Goal: Transaction & Acquisition: Book appointment/travel/reservation

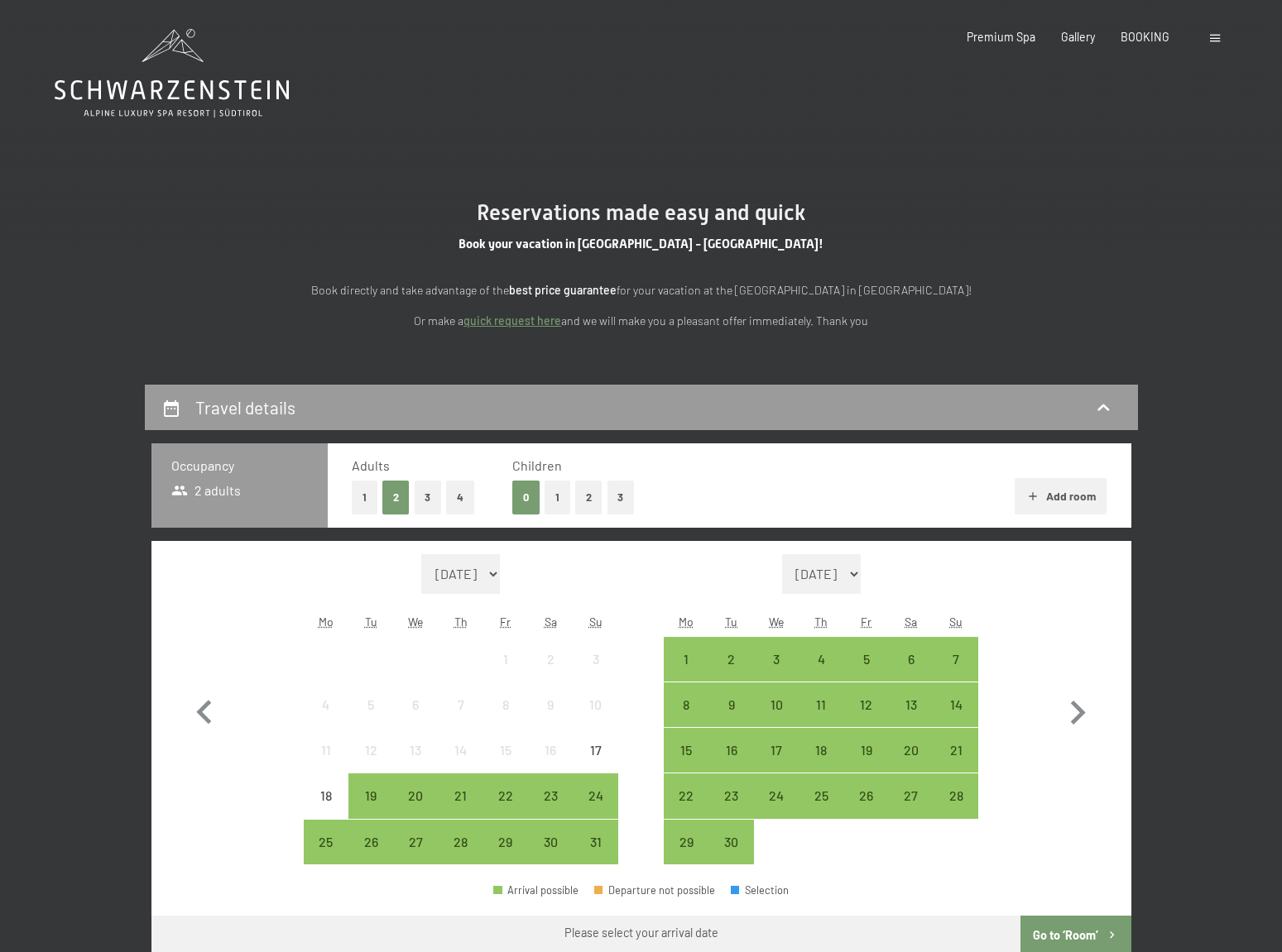
click at [549, 481] on button "1" at bounding box center [557, 498] width 26 height 34
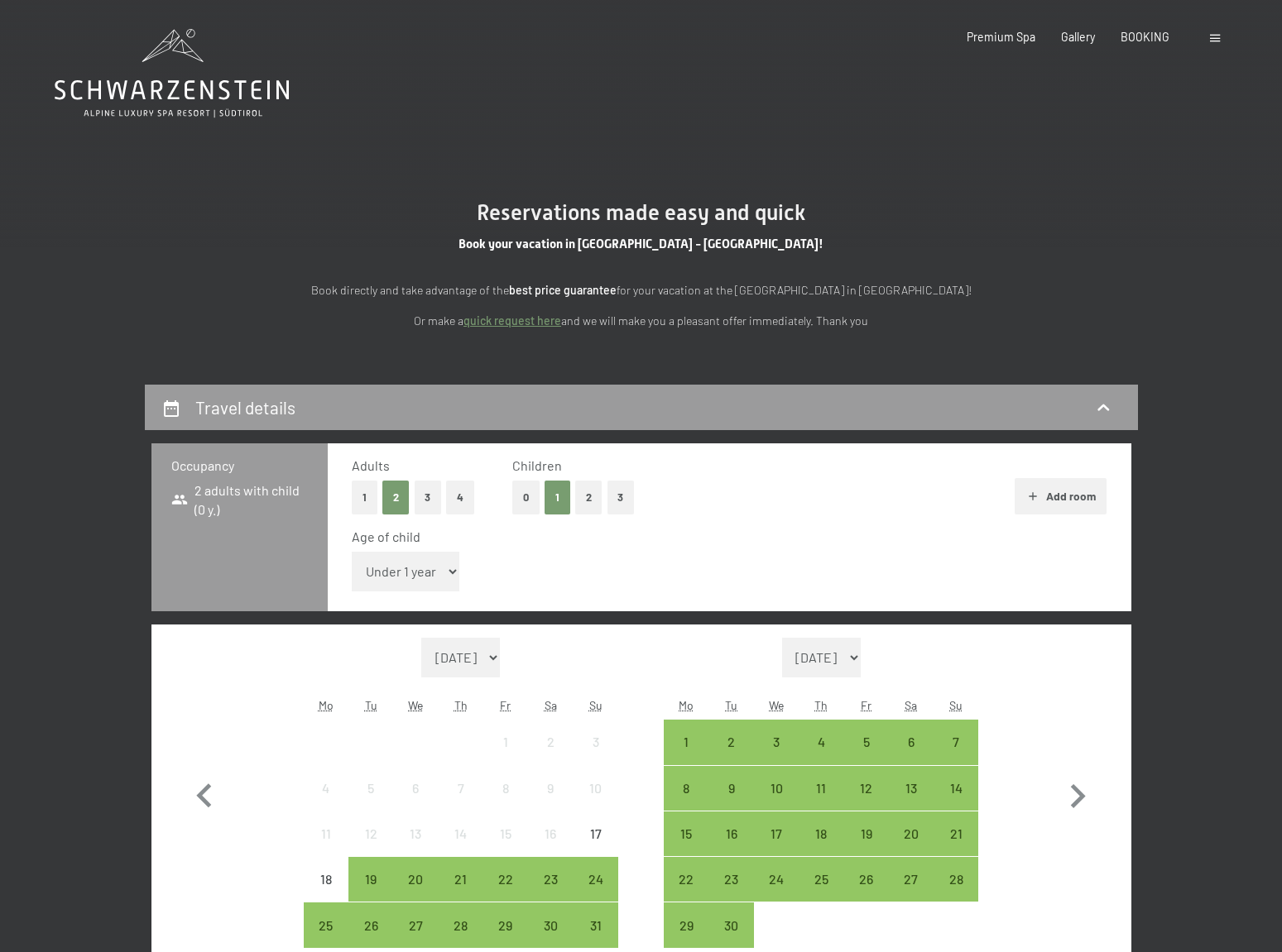
click at [380, 577] on select "Under 1 year 1 year 2 years 3 years 4 years 5 years 6 years 7 years 8 years 9 y…" at bounding box center [406, 571] width 108 height 39
select select "8"
click at [352, 552] on select "Under 1 year 1 year 2 years 3 years 4 years 5 years 6 years 7 years 8 years 9 y…" at bounding box center [406, 571] width 108 height 39
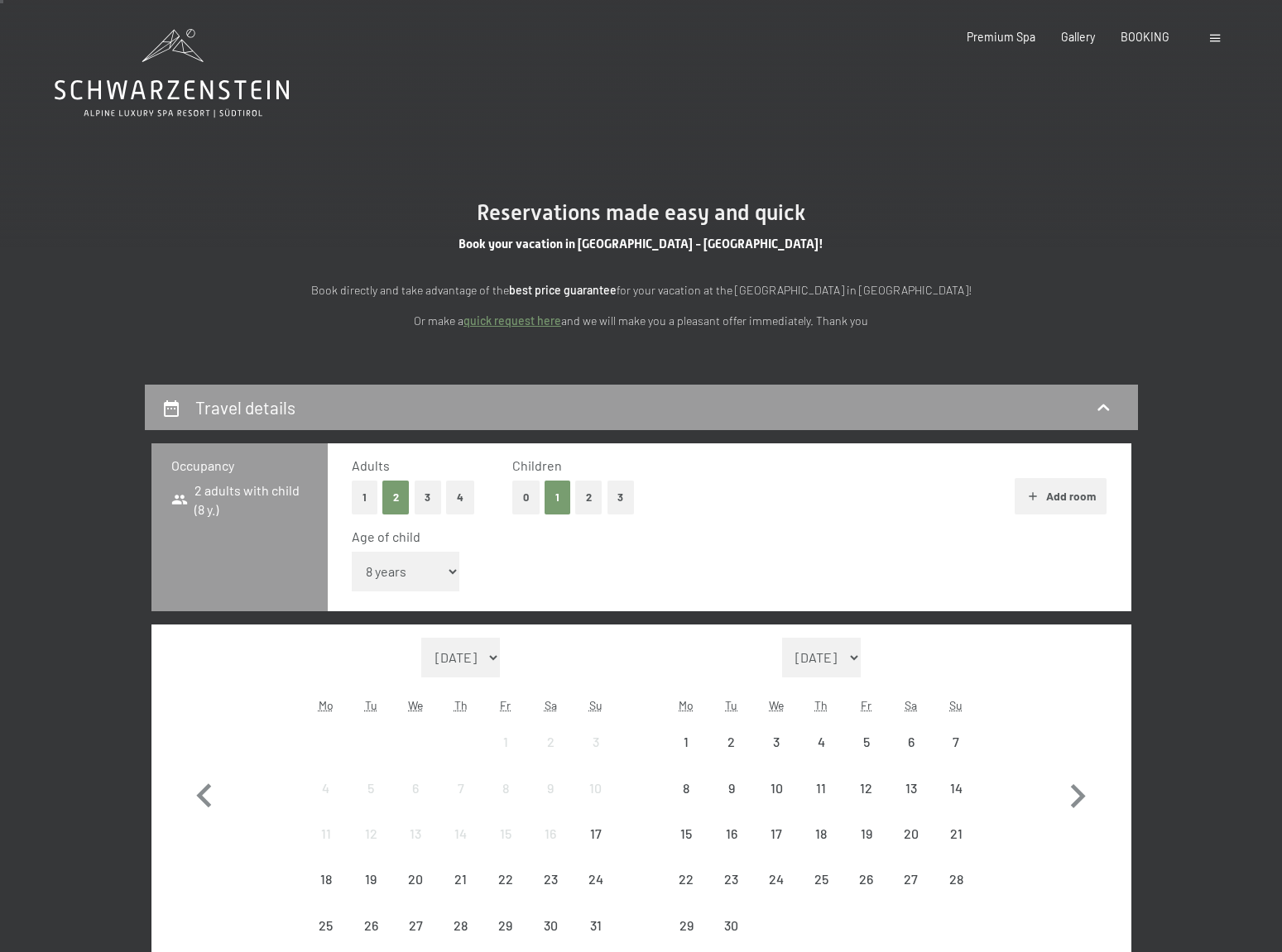
scroll to position [137, 0]
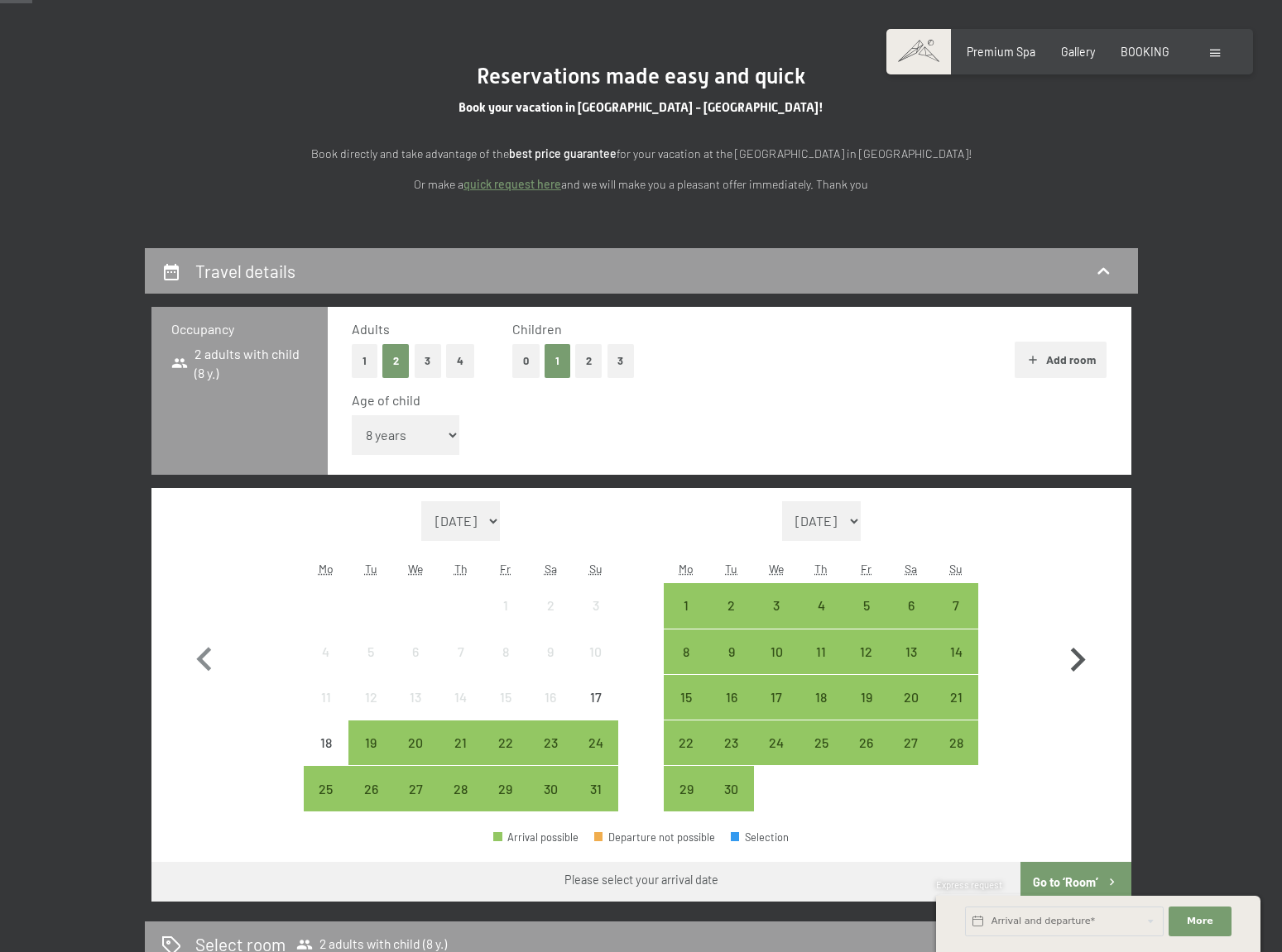
click at [1070, 662] on icon "button" at bounding box center [1077, 660] width 48 height 48
select select "[DATE]"
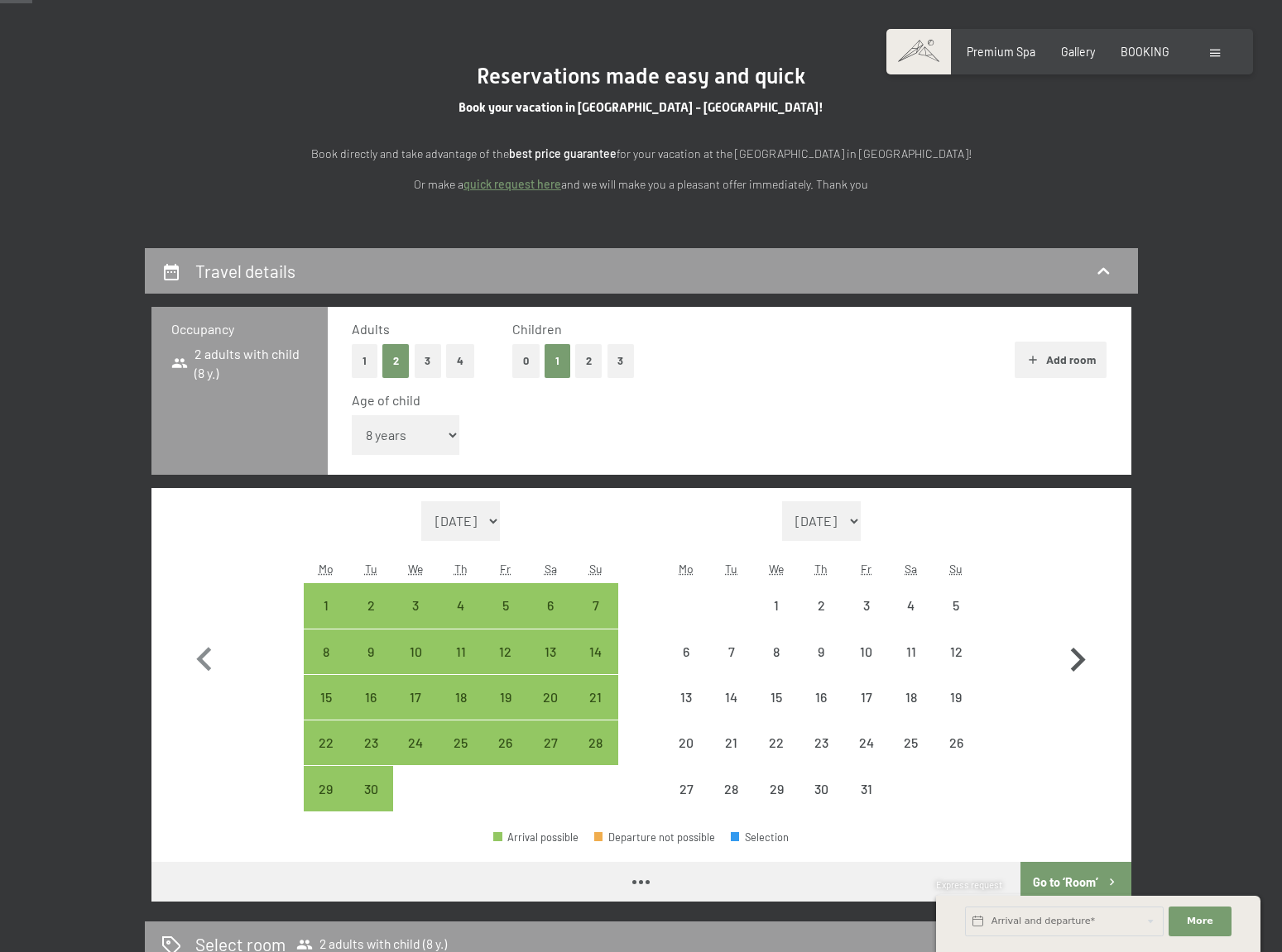
click at [1070, 662] on icon "button" at bounding box center [1077, 660] width 48 height 48
select select "[DATE]"
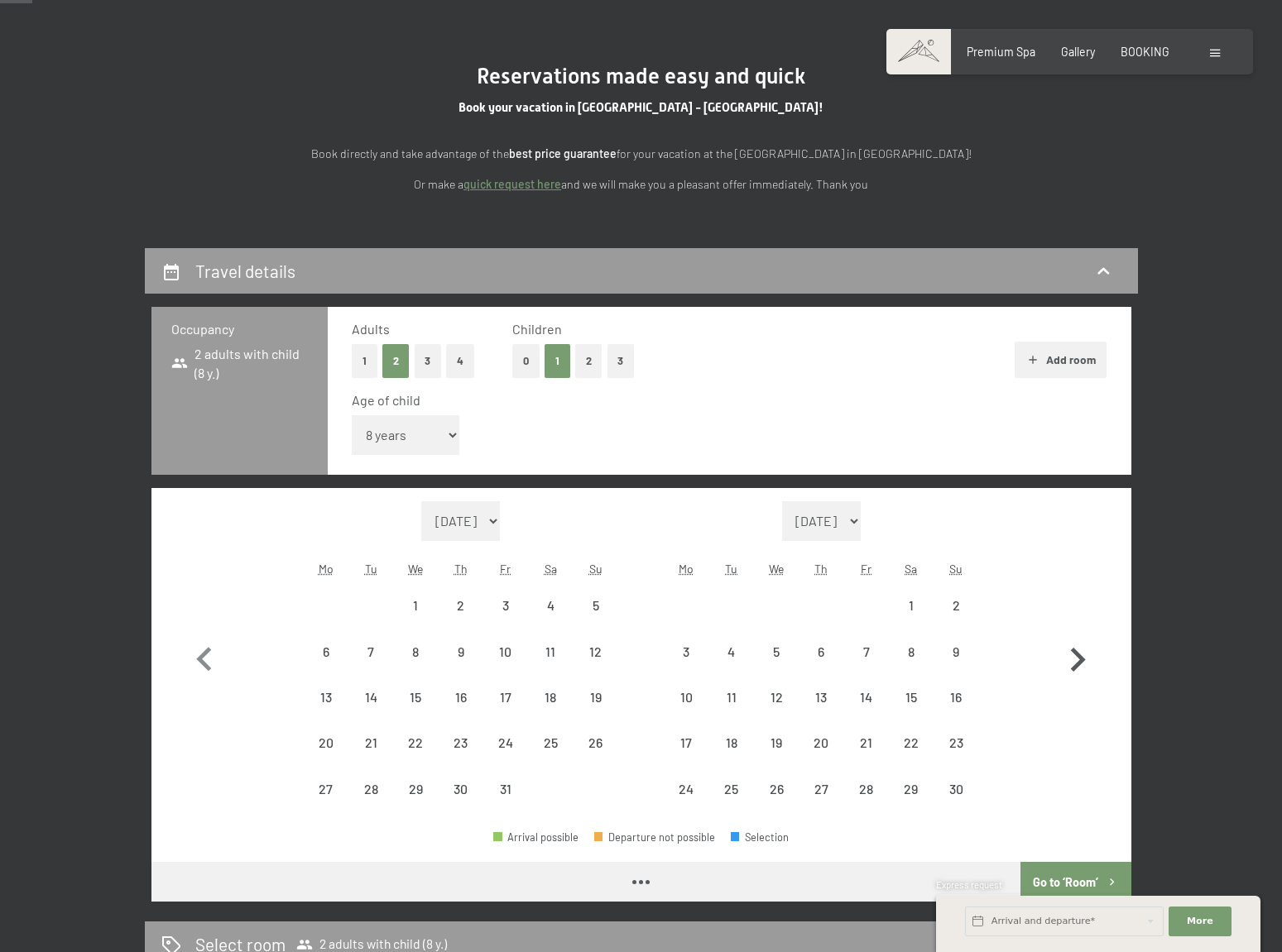
click at [1070, 662] on icon "button" at bounding box center [1077, 660] width 48 height 48
select select "[DATE]"
click at [1070, 662] on icon "button" at bounding box center [1077, 660] width 48 height 48
select select "[DATE]"
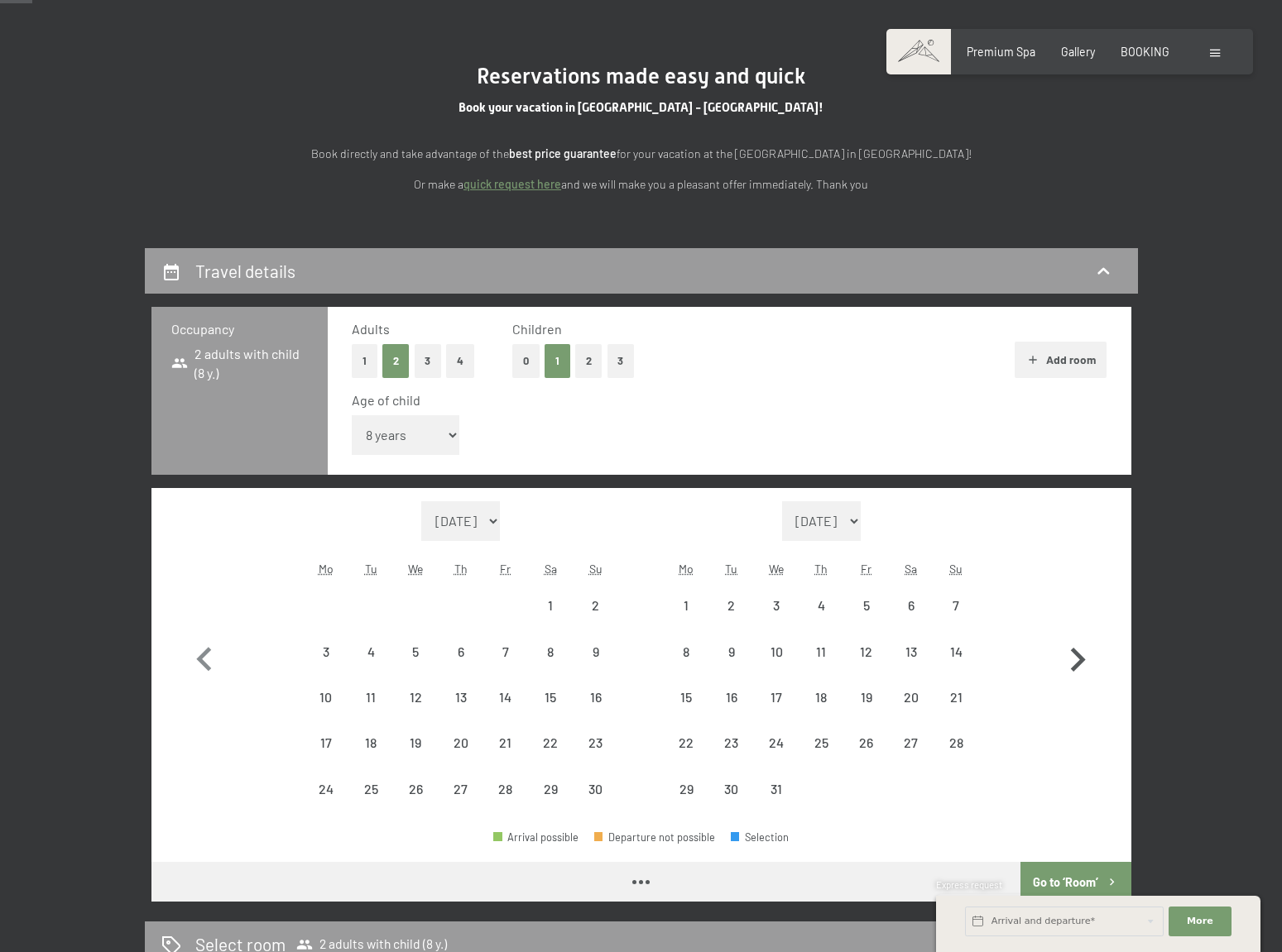
select select "[DATE]"
click at [1070, 662] on icon "button" at bounding box center [1077, 660] width 48 height 48
select select "[DATE]"
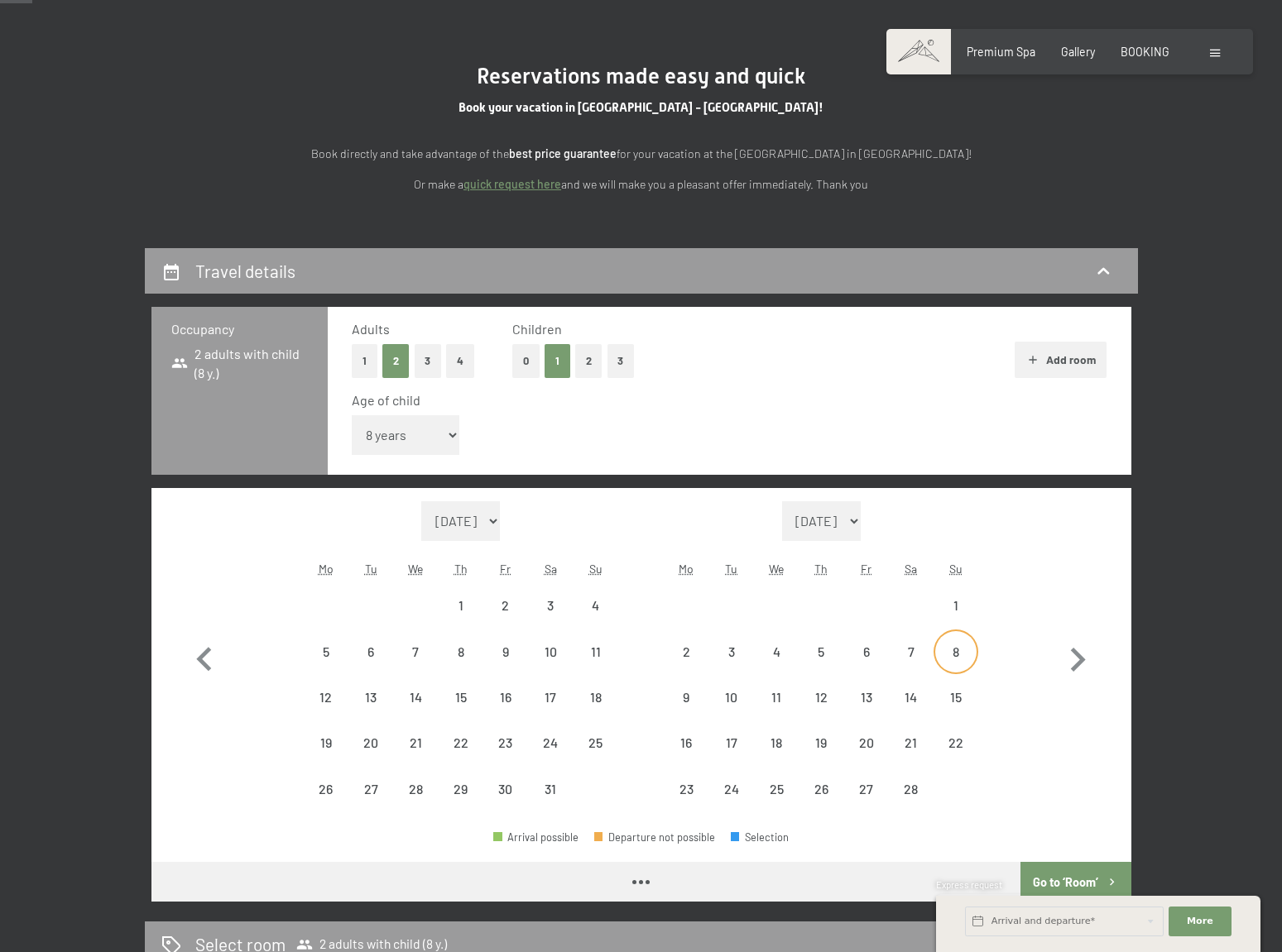
select select "[DATE]"
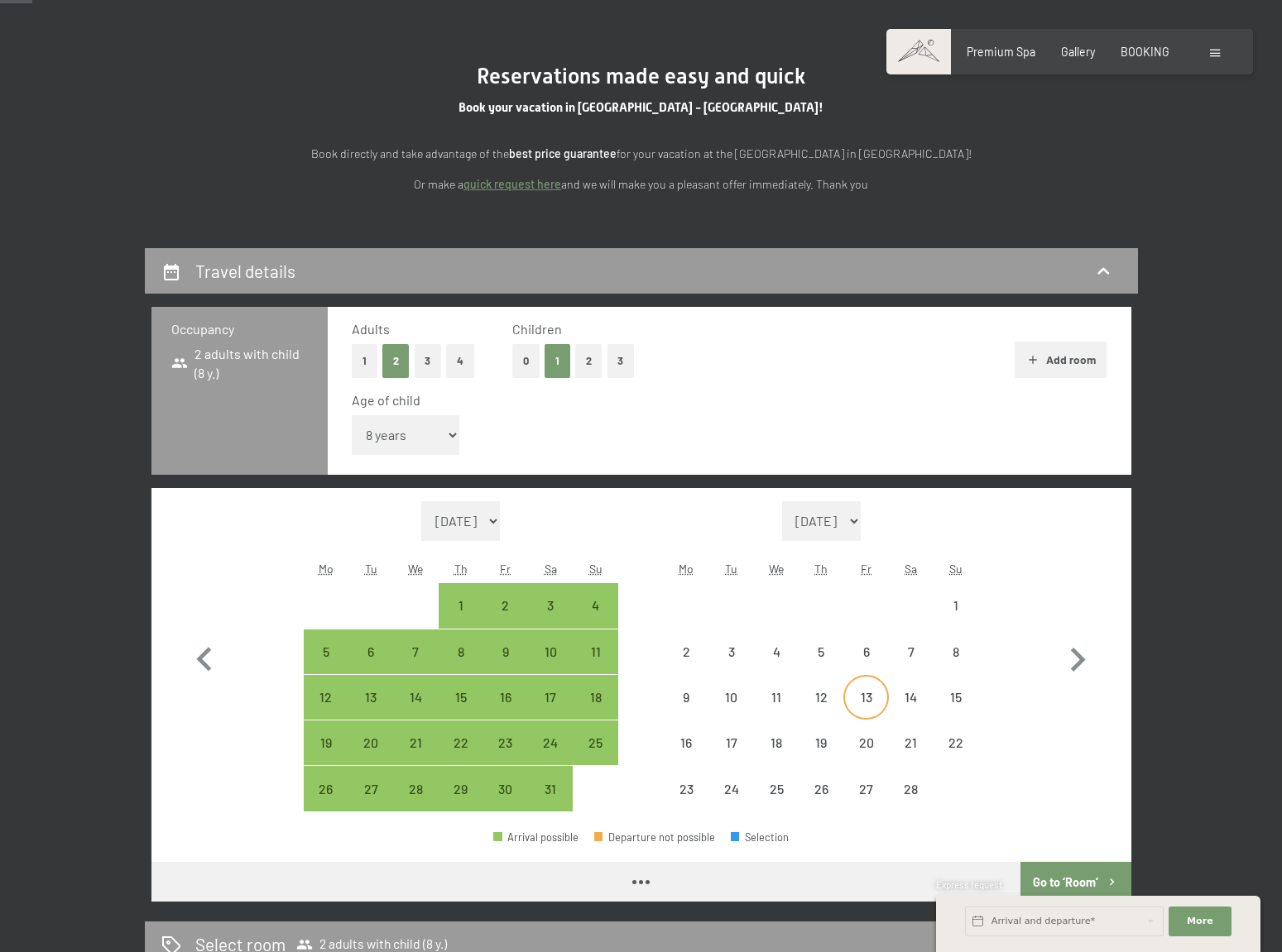
select select "[DATE]"
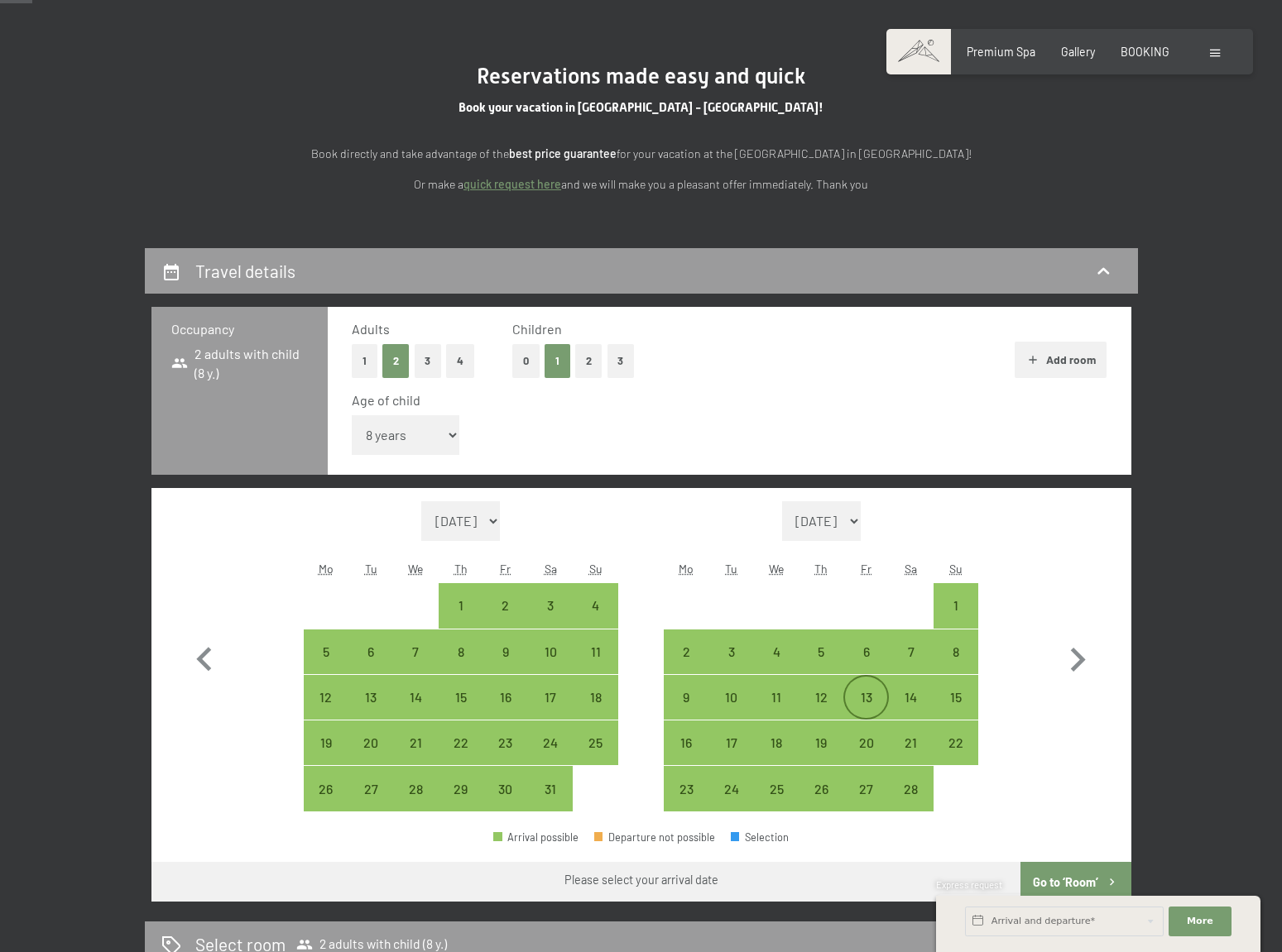
click at [865, 700] on div "13" at bounding box center [865, 711] width 41 height 41
select select "[DATE]"
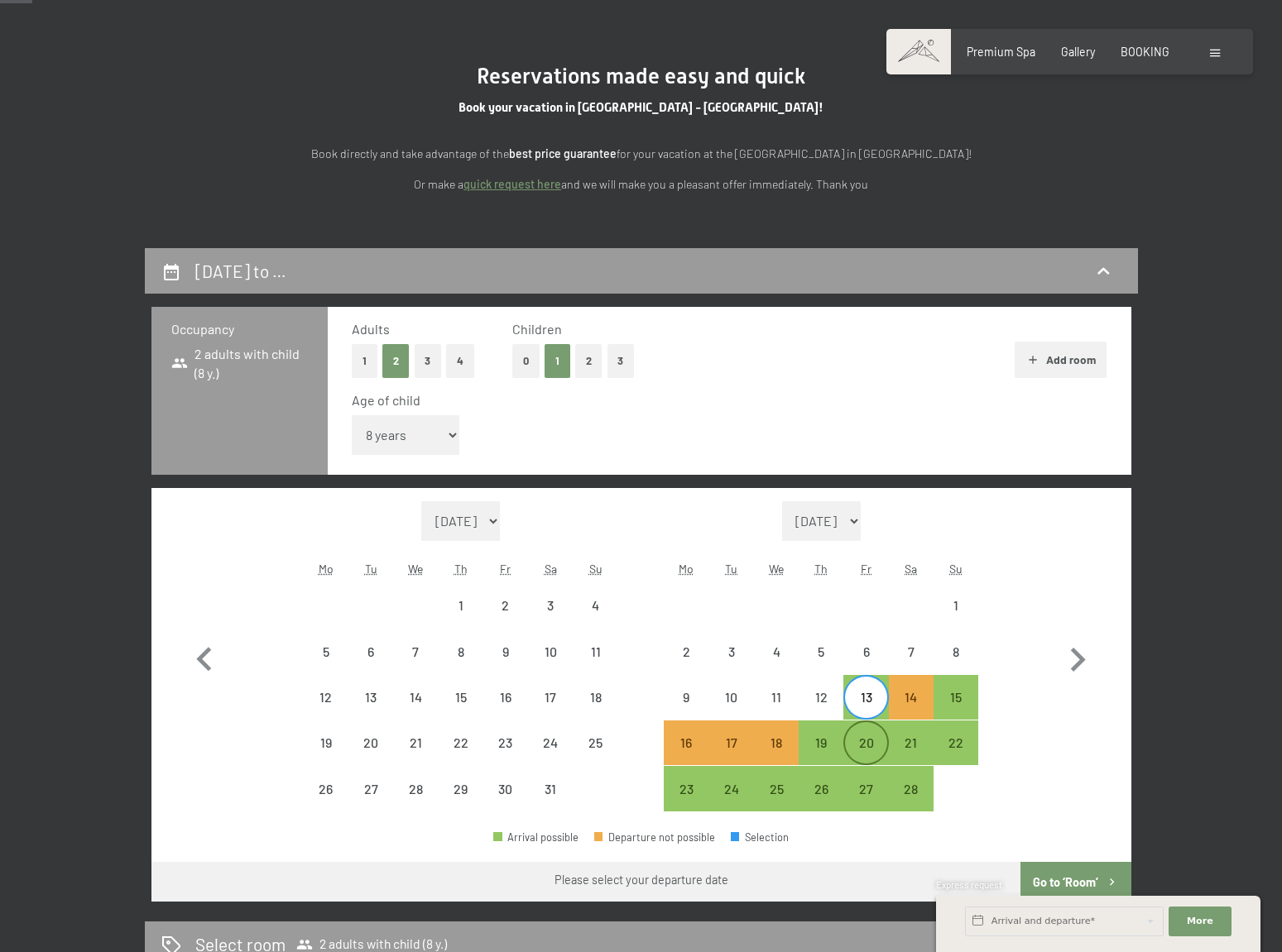
click at [861, 736] on div "20" at bounding box center [865, 756] width 41 height 41
select select "[DATE]"
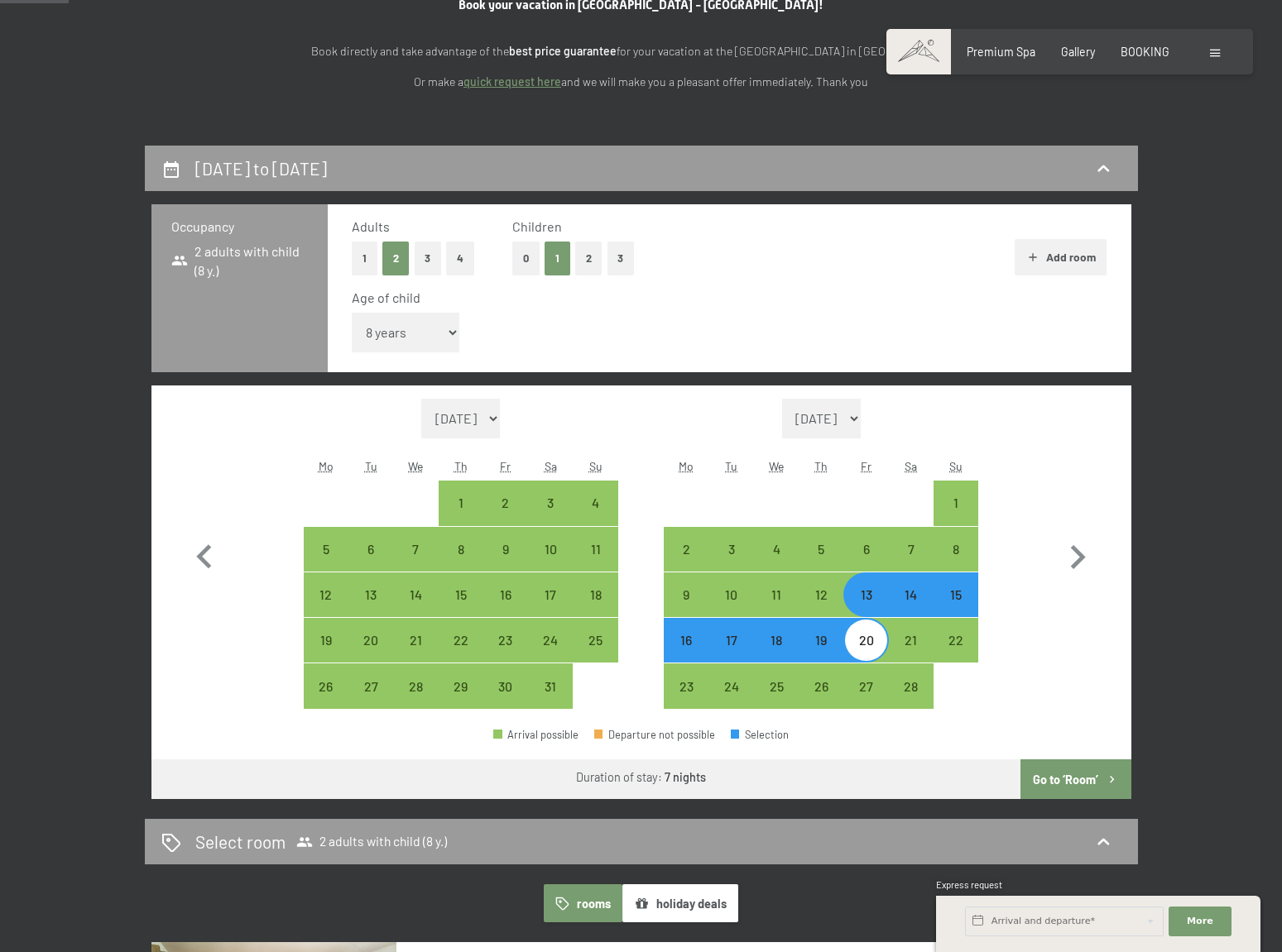
scroll to position [240, 0]
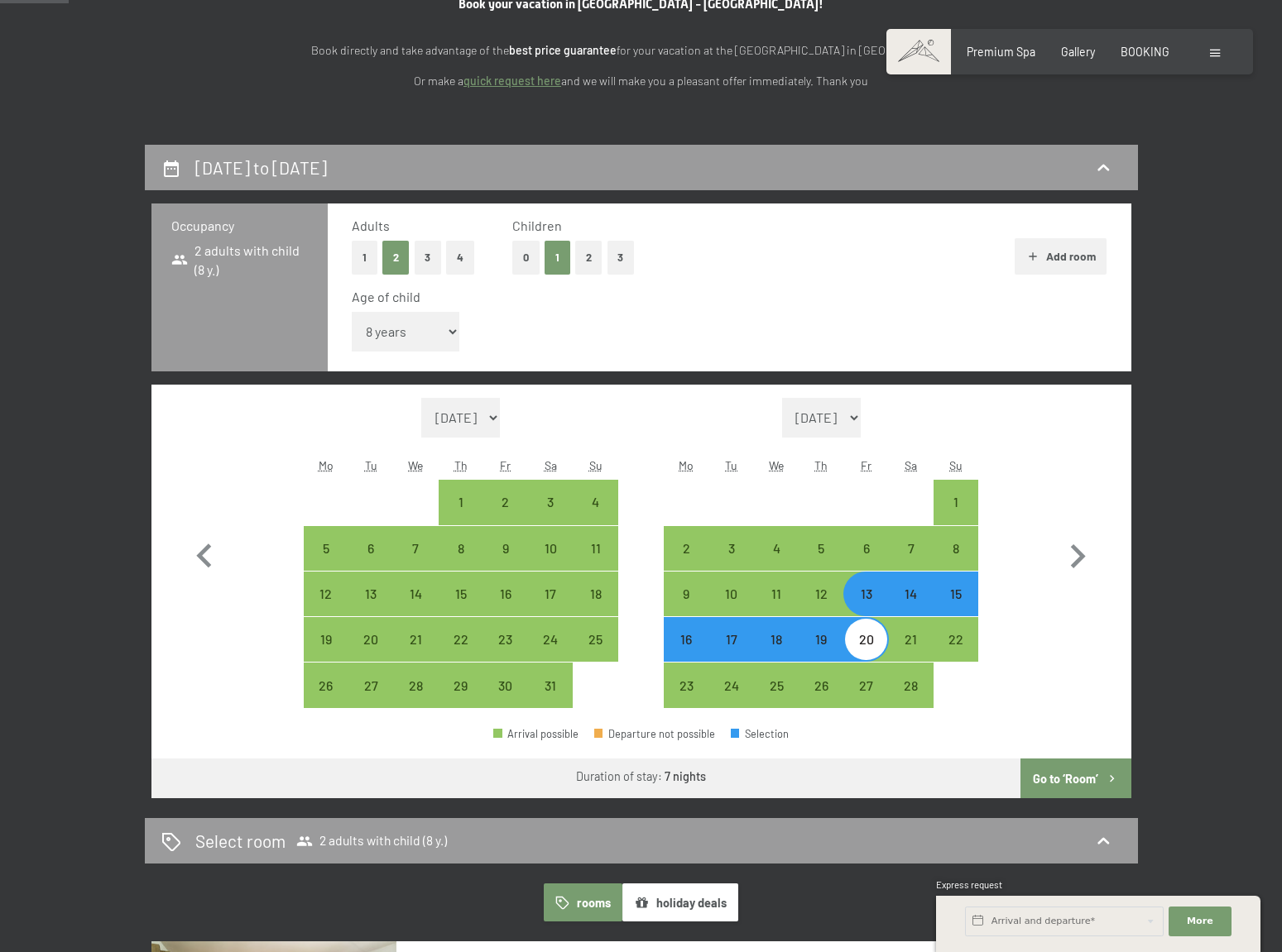
click at [1096, 780] on button "Go to ‘Room’" at bounding box center [1075, 778] width 110 height 39
select select "[DATE]"
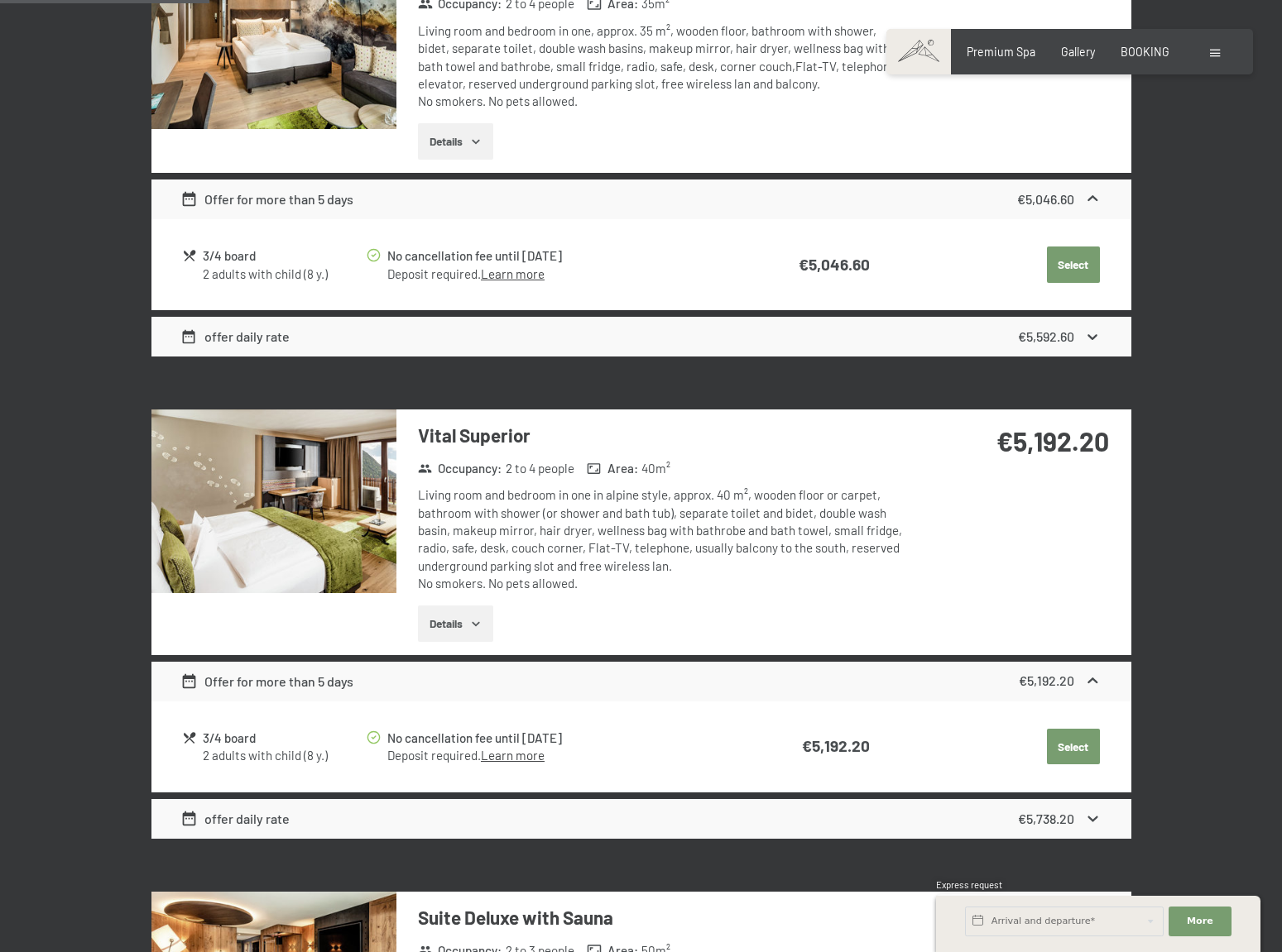
scroll to position [631, 0]
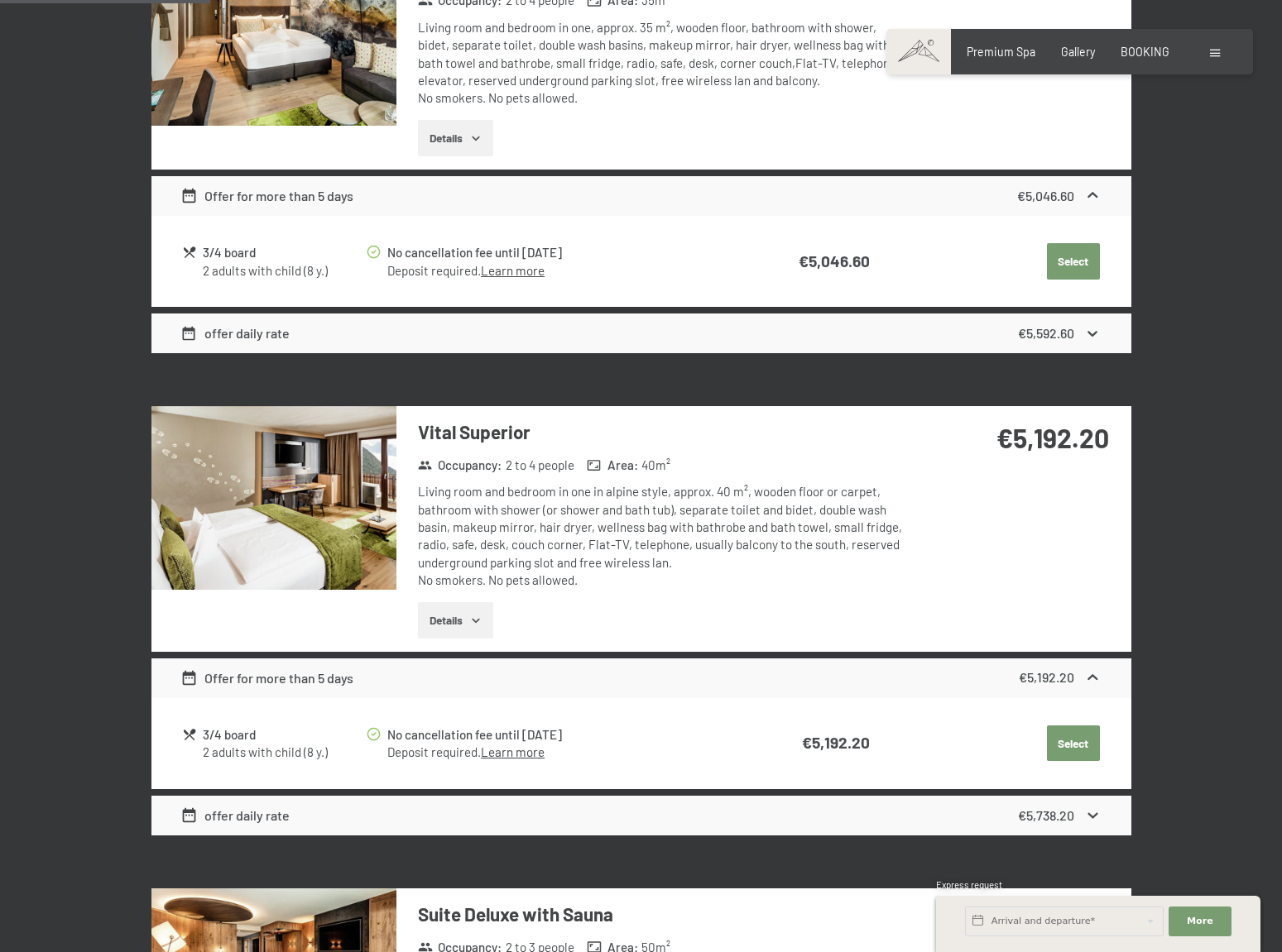
click at [1097, 332] on icon at bounding box center [1093, 333] width 10 height 6
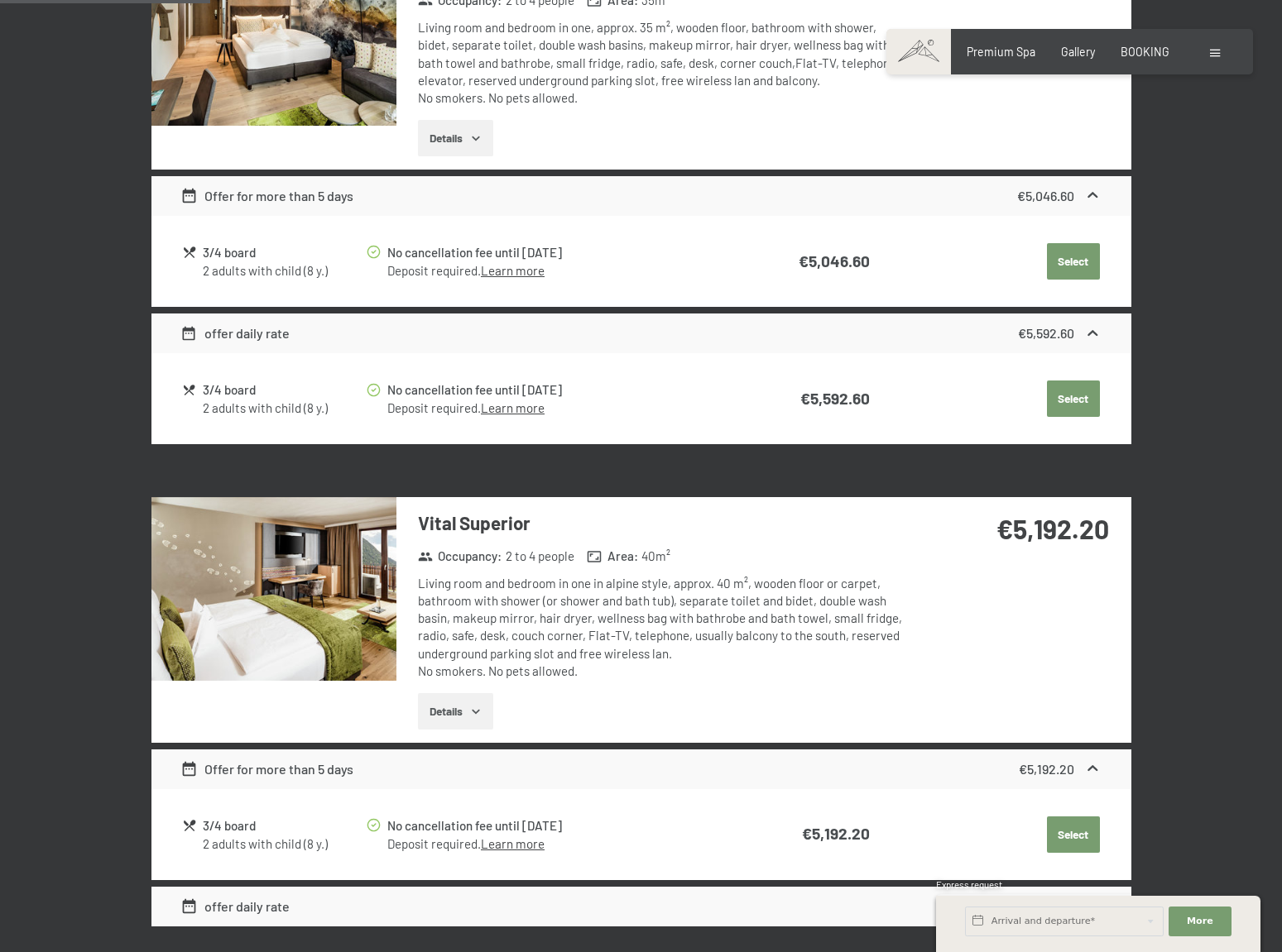
click at [228, 393] on div "3/4 board" at bounding box center [283, 390] width 161 height 19
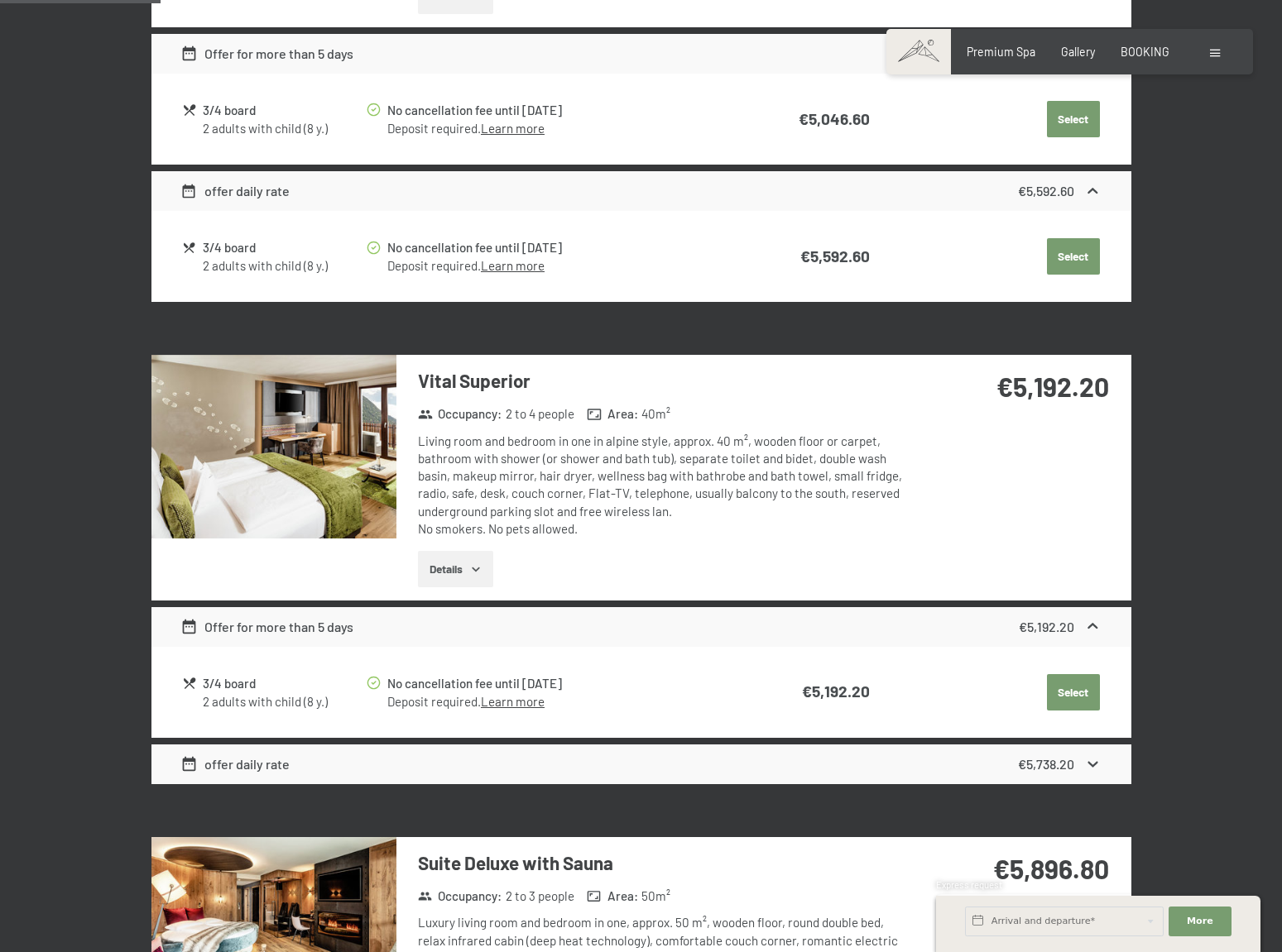
scroll to position [775, 0]
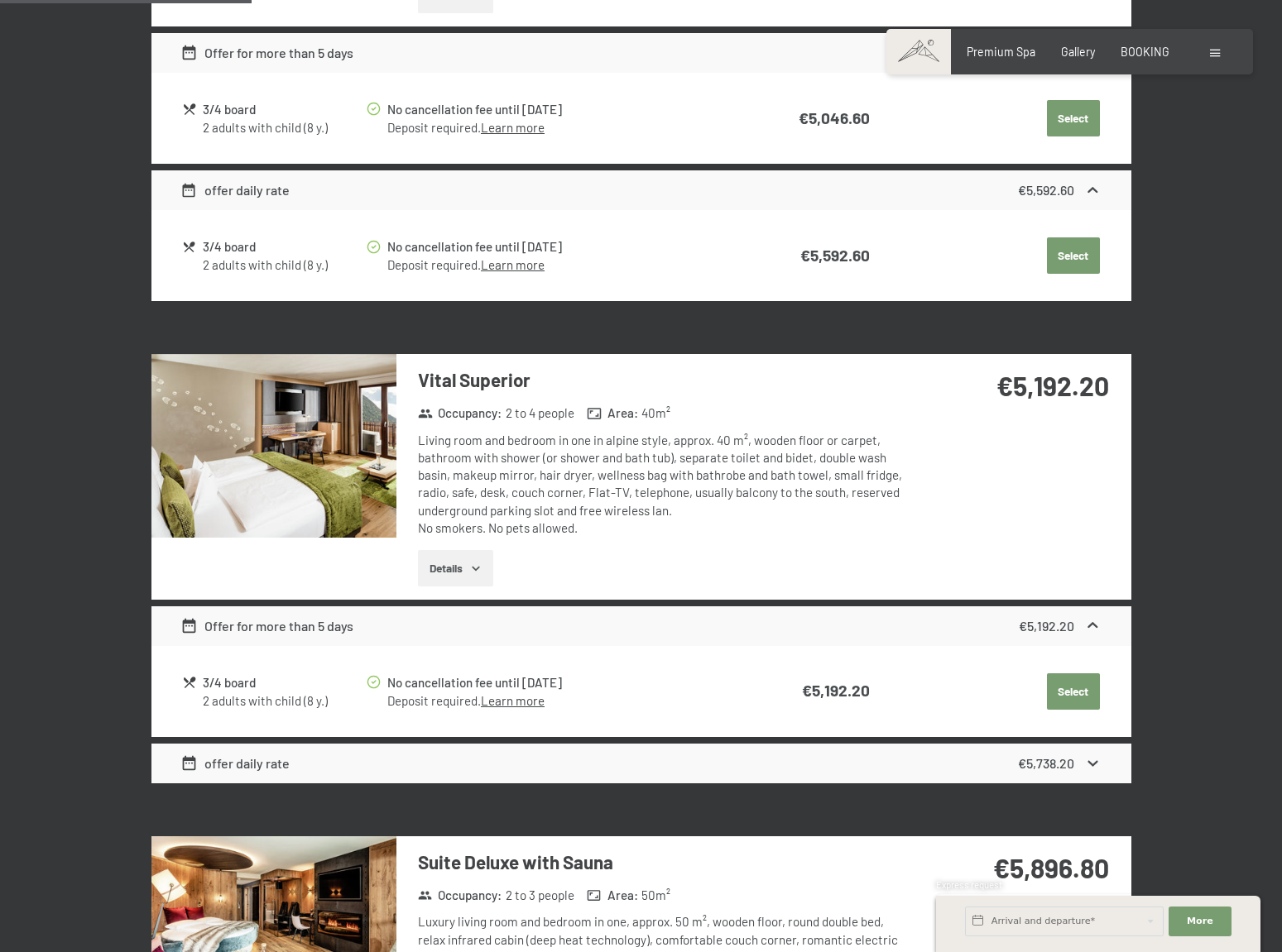
click at [230, 137] on div "2 adults with child (8 y.)" at bounding box center [283, 128] width 161 height 18
click at [1090, 765] on icon at bounding box center [1093, 764] width 10 height 6
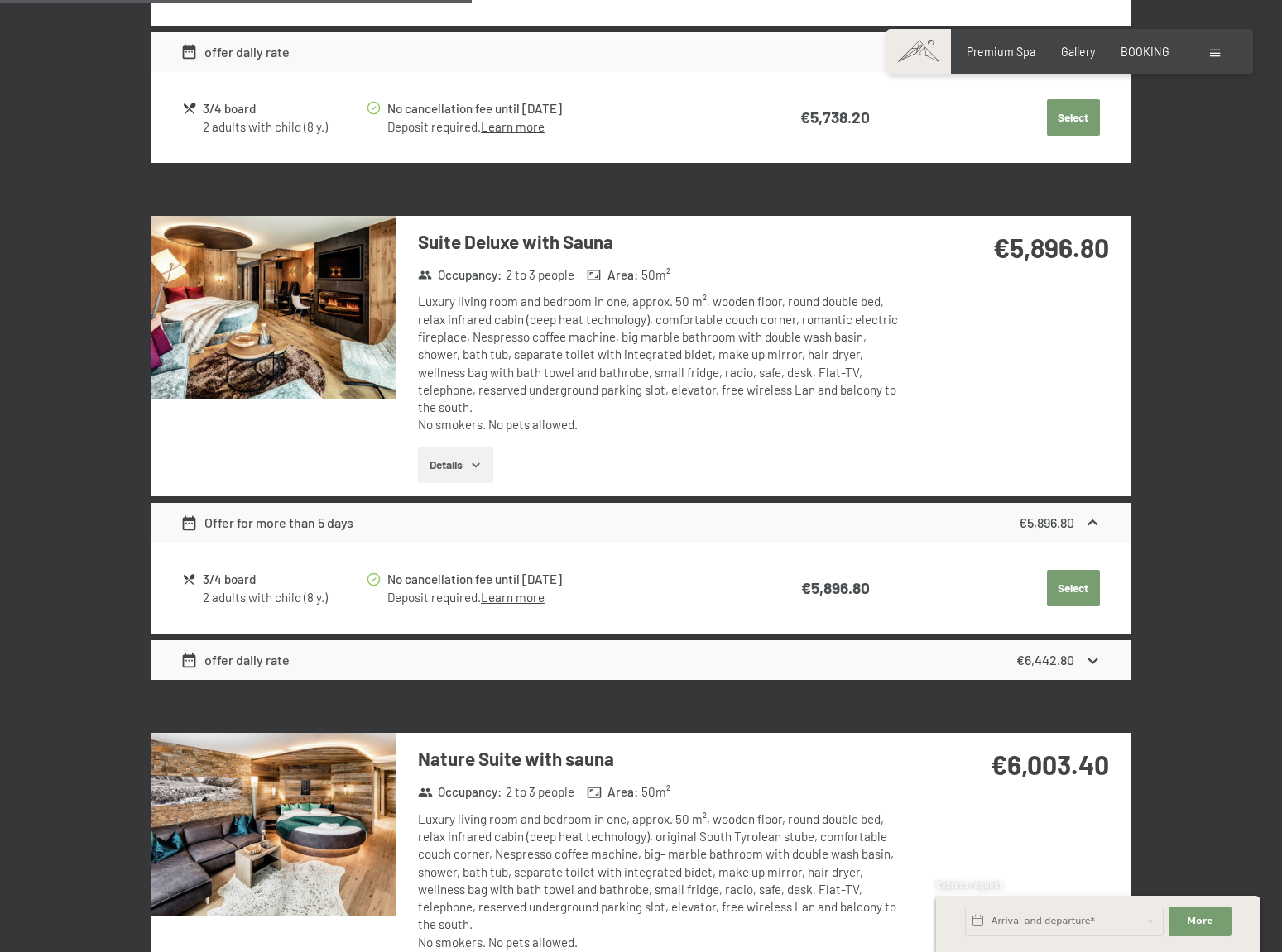
scroll to position [1485, 0]
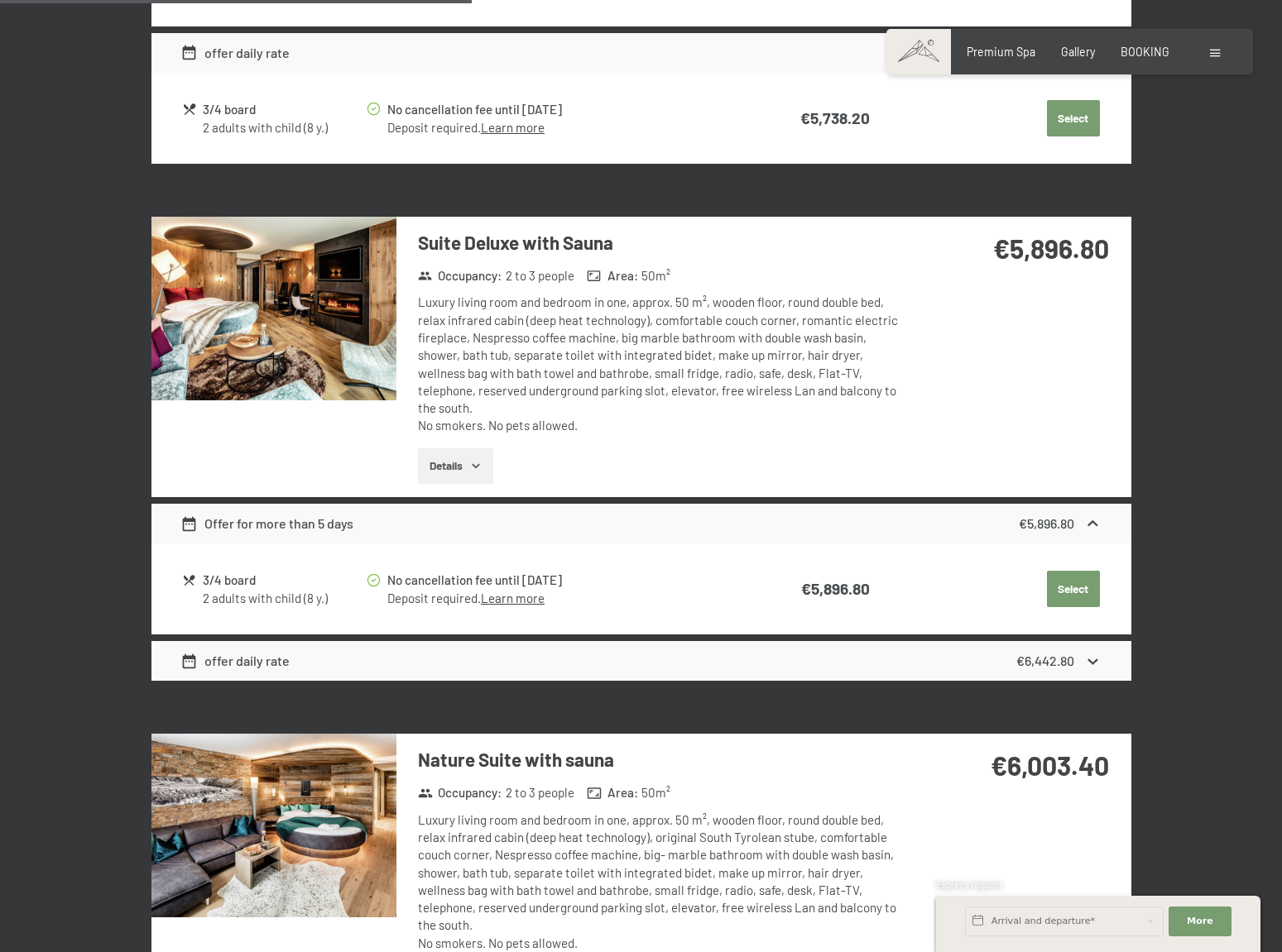
click at [340, 328] on img at bounding box center [274, 308] width 245 height 184
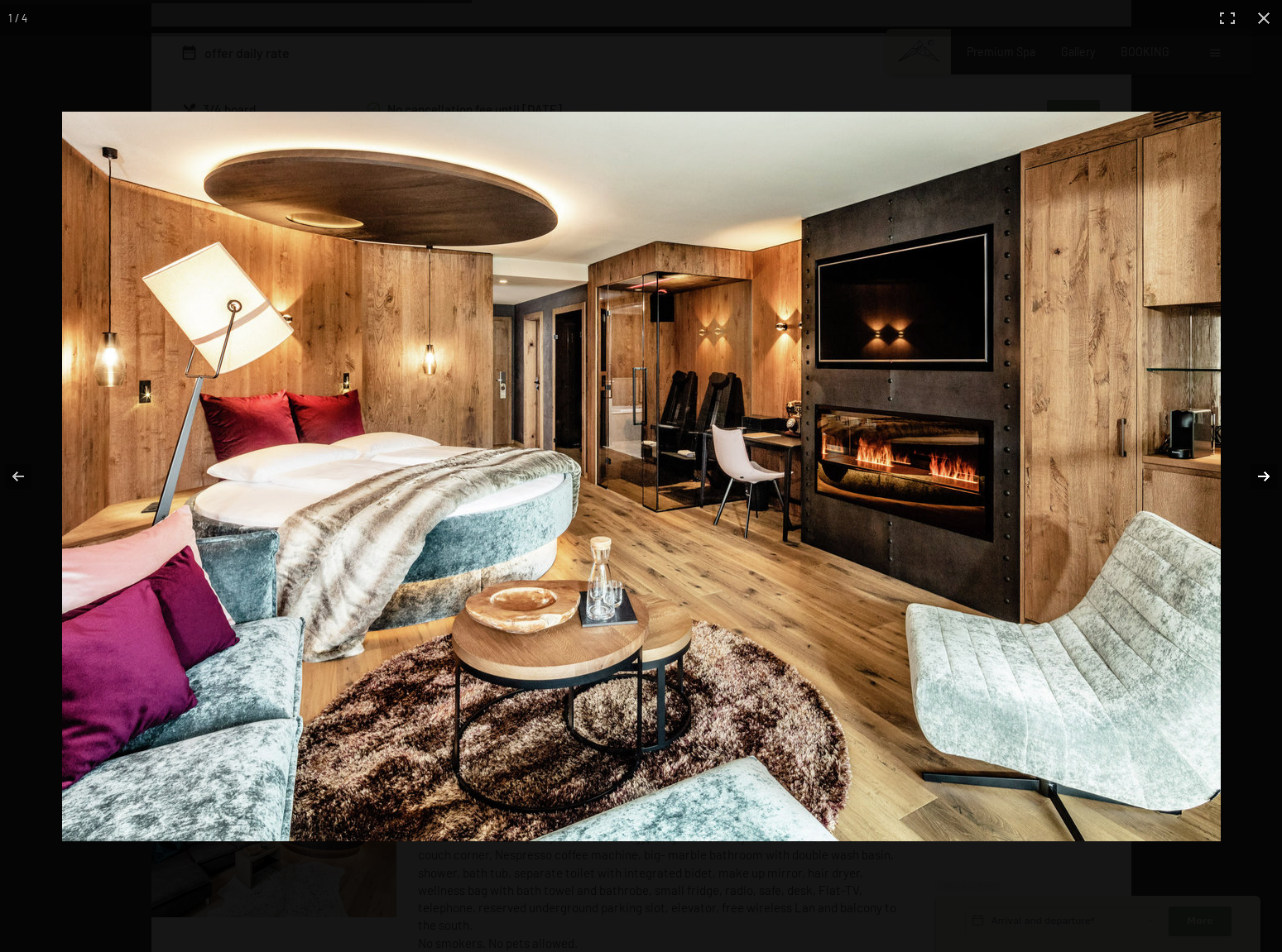
click at [1266, 473] on button "button" at bounding box center [1253, 476] width 58 height 83
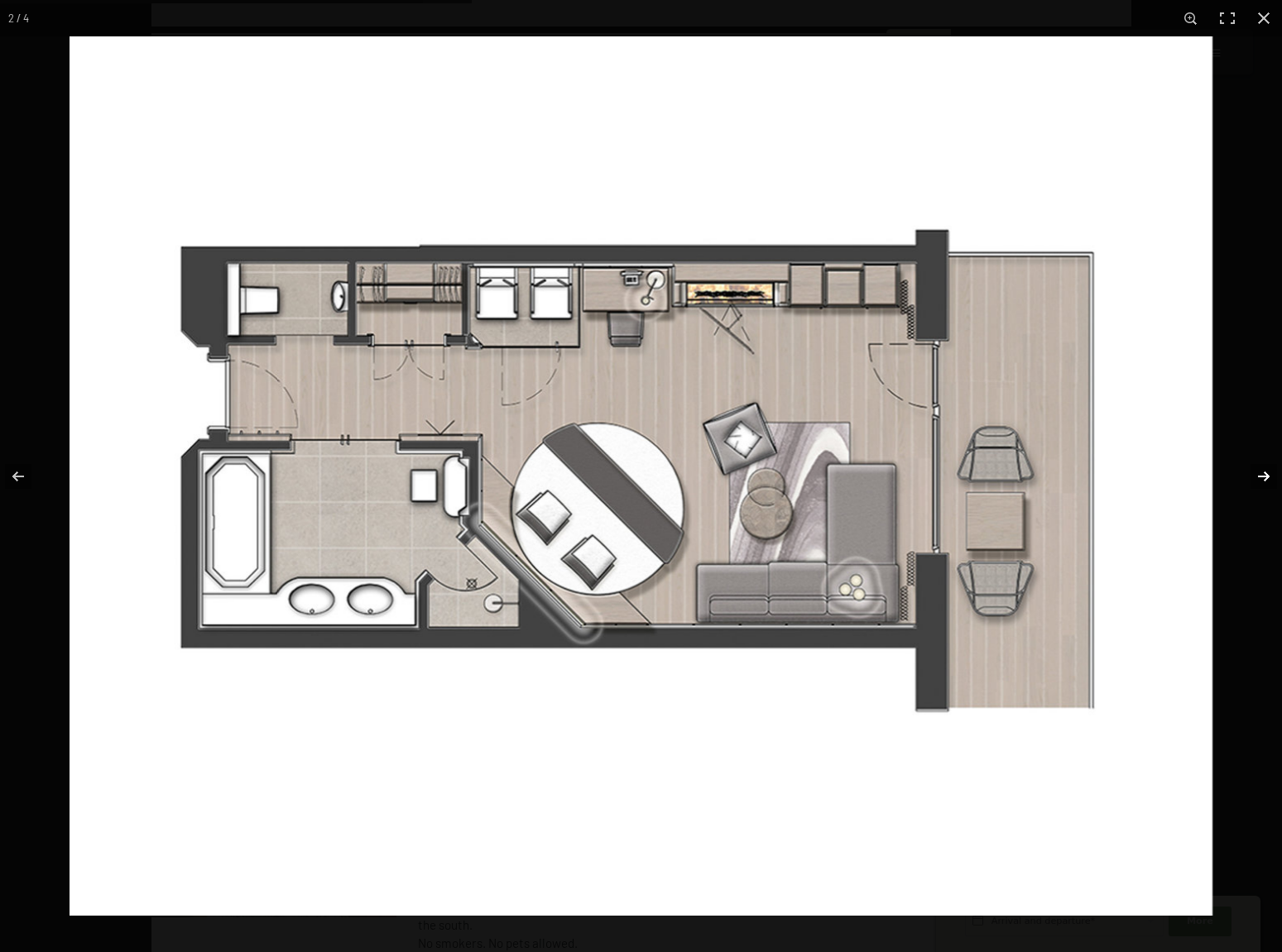
click at [1266, 473] on button "button" at bounding box center [1253, 476] width 58 height 83
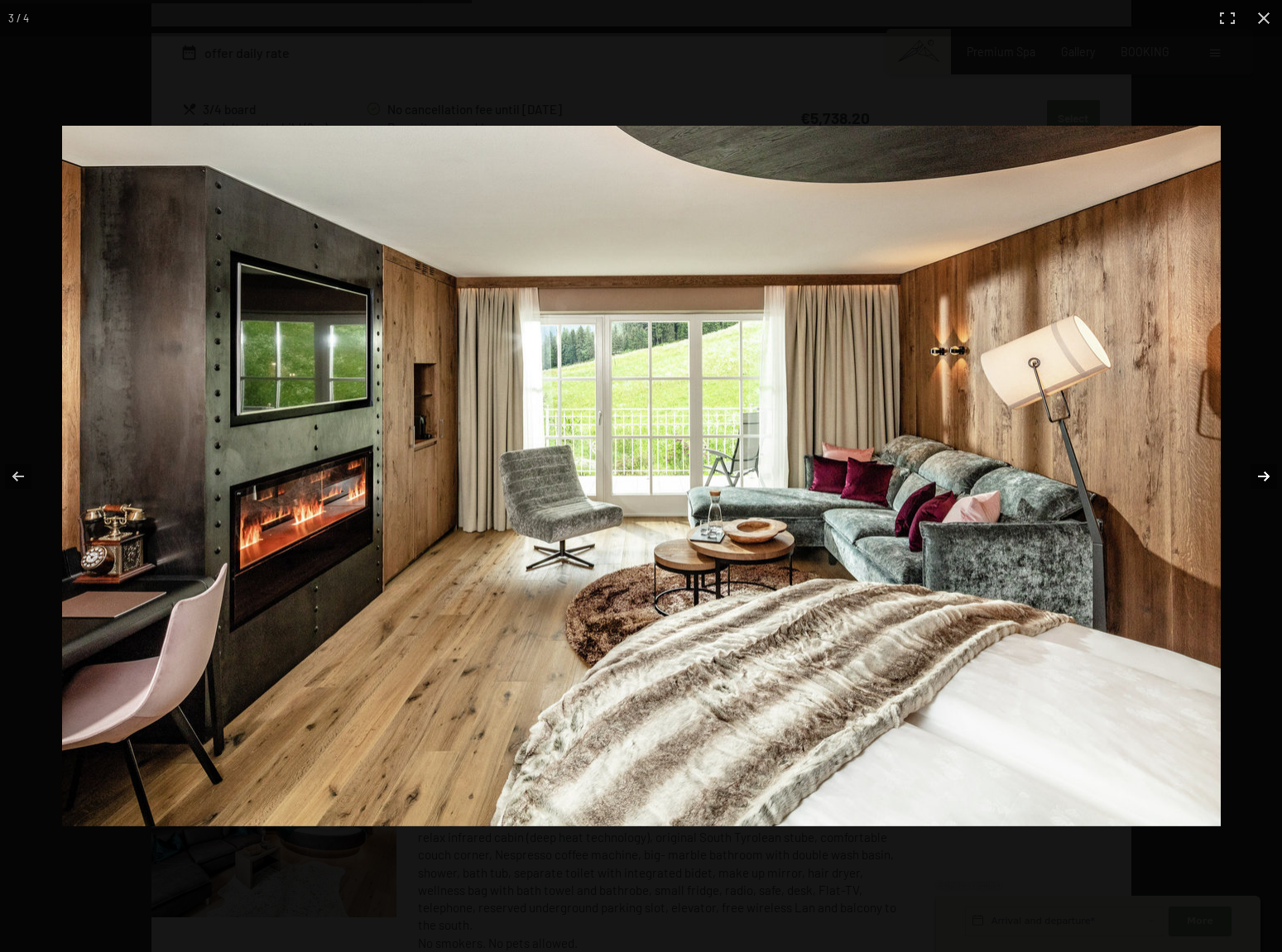
click at [1266, 473] on button "button" at bounding box center [1253, 476] width 58 height 83
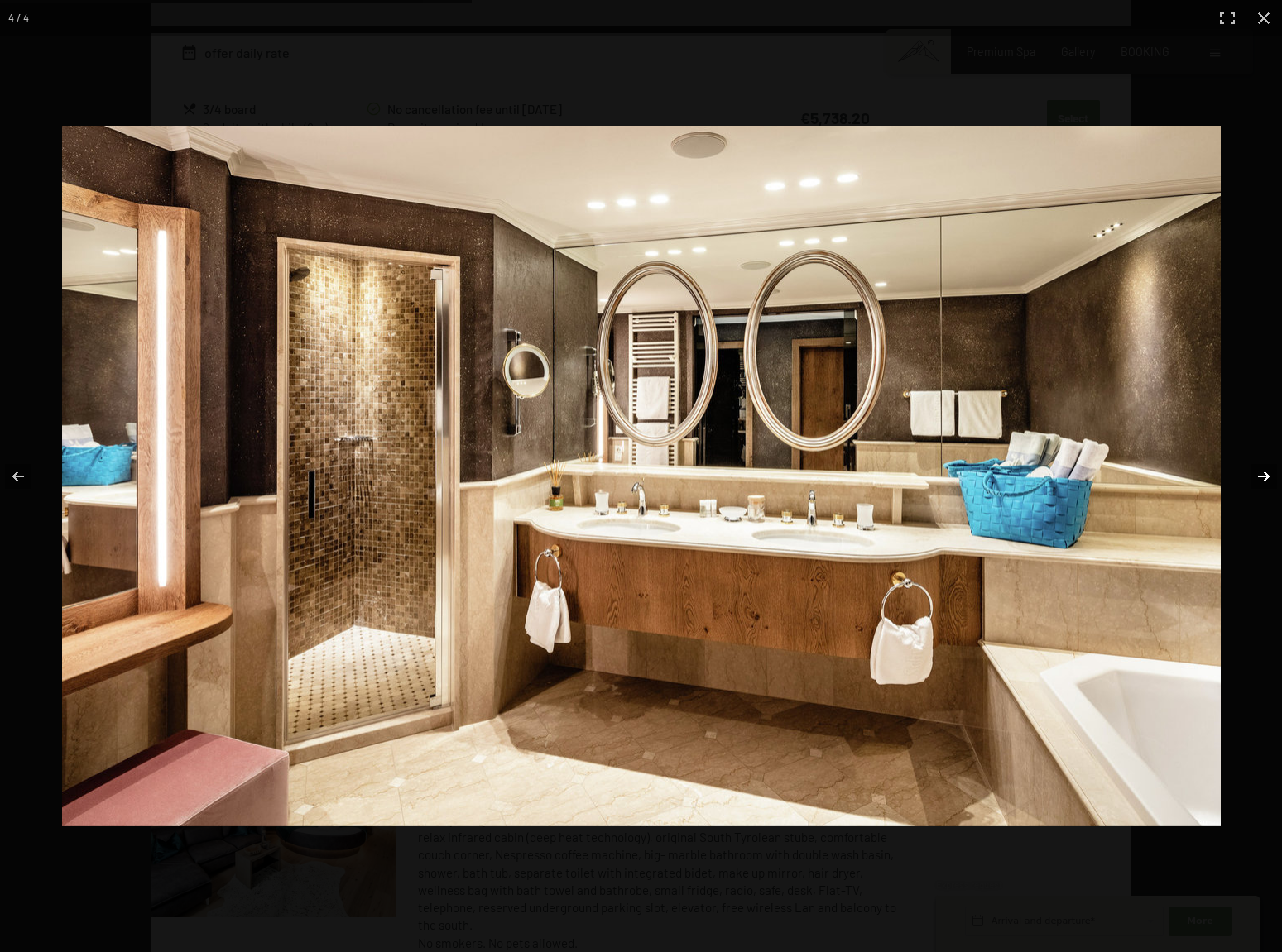
click at [1266, 473] on button "button" at bounding box center [1253, 476] width 58 height 83
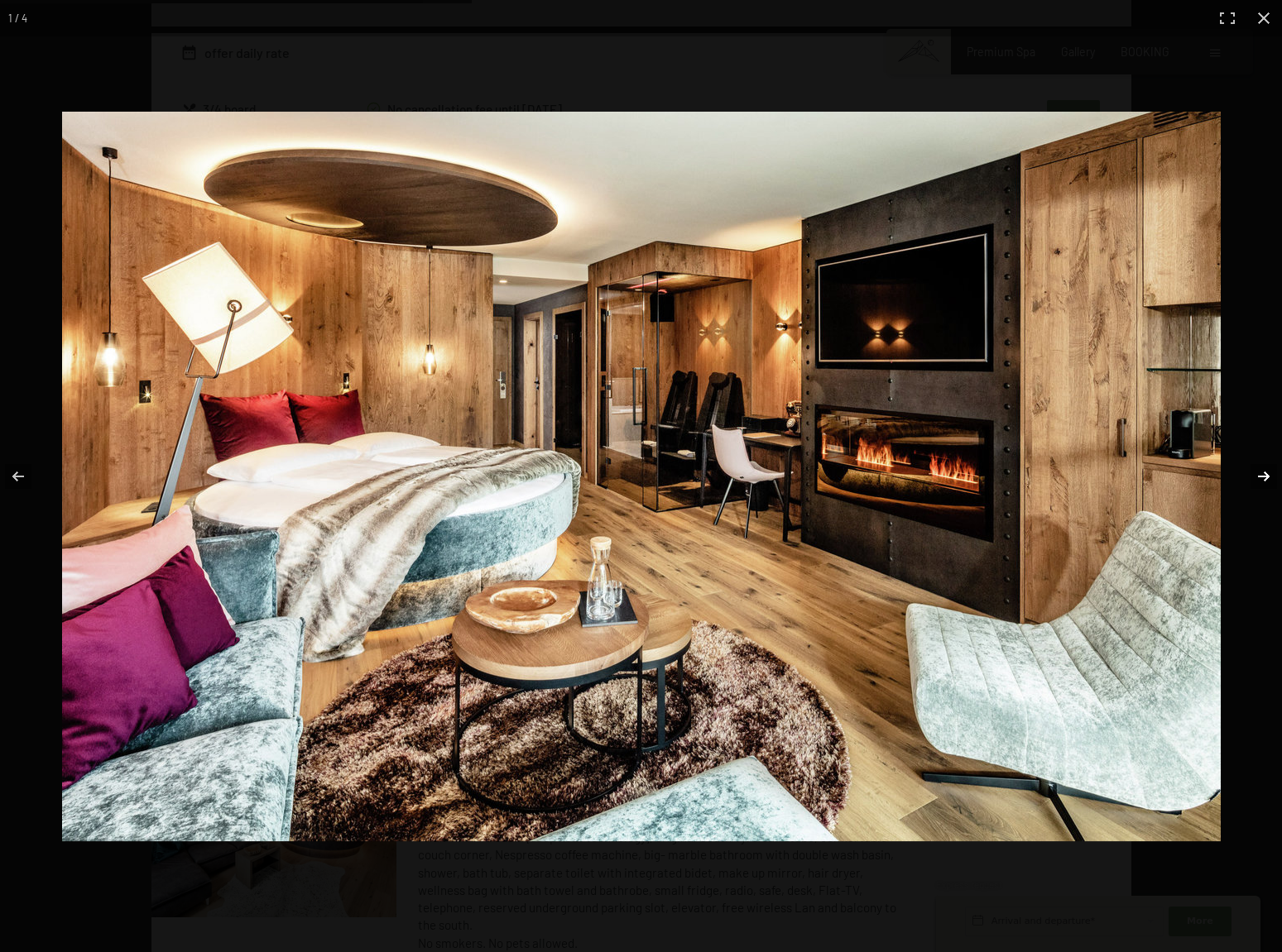
click at [1266, 473] on button "button" at bounding box center [1253, 476] width 58 height 83
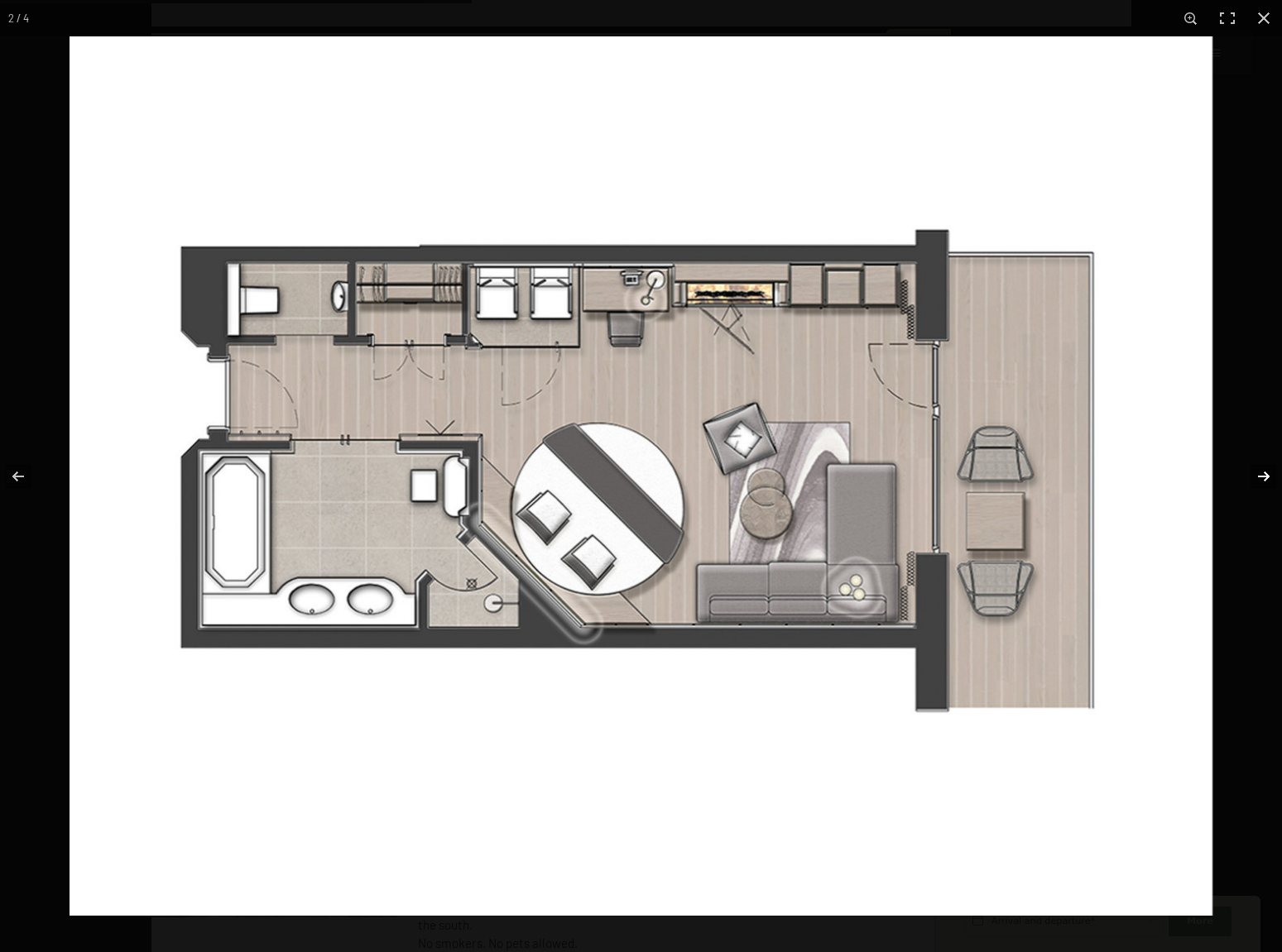
click at [1266, 473] on button "button" at bounding box center [1253, 476] width 58 height 83
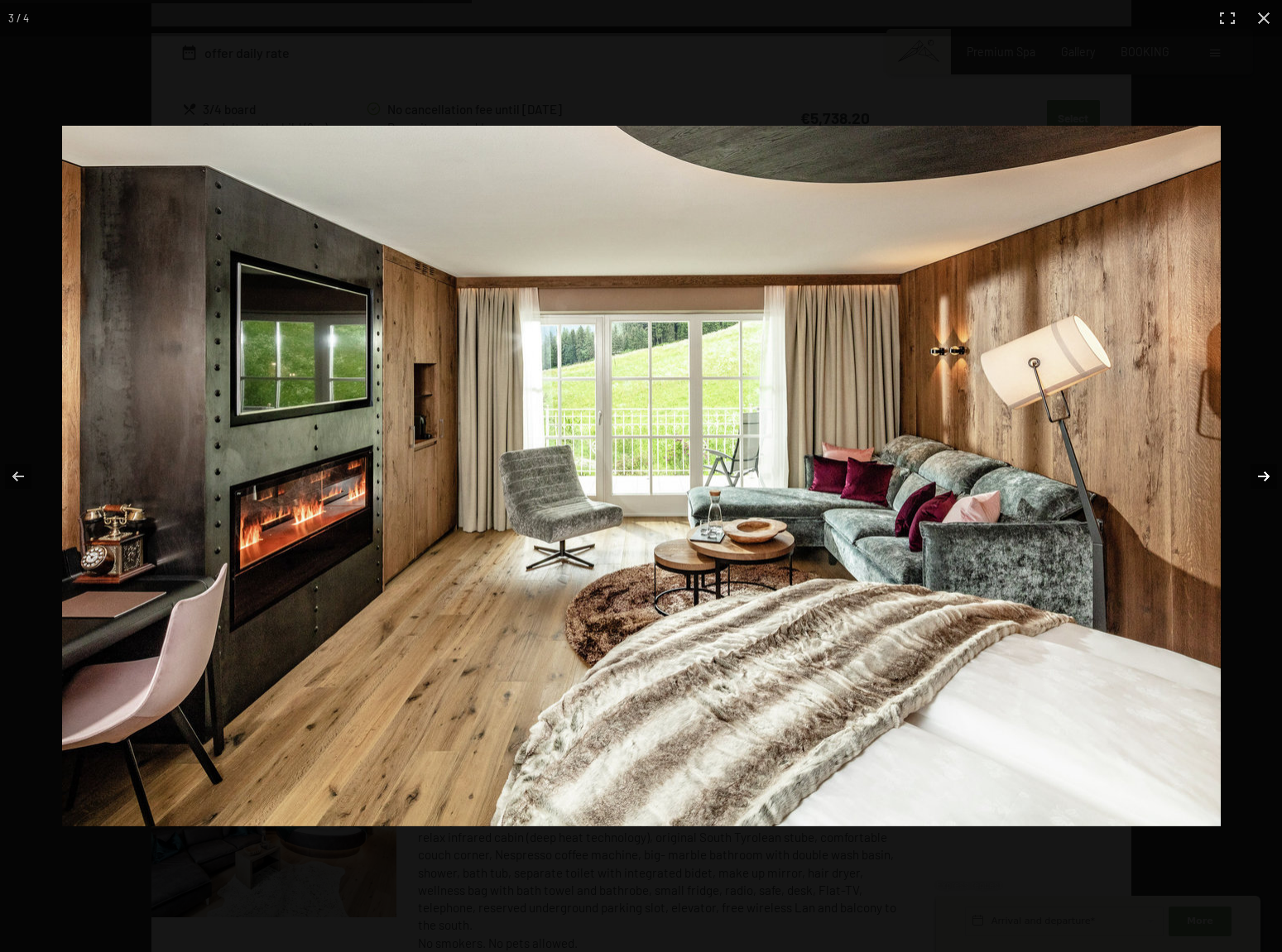
click at [1266, 473] on button "button" at bounding box center [1253, 476] width 58 height 83
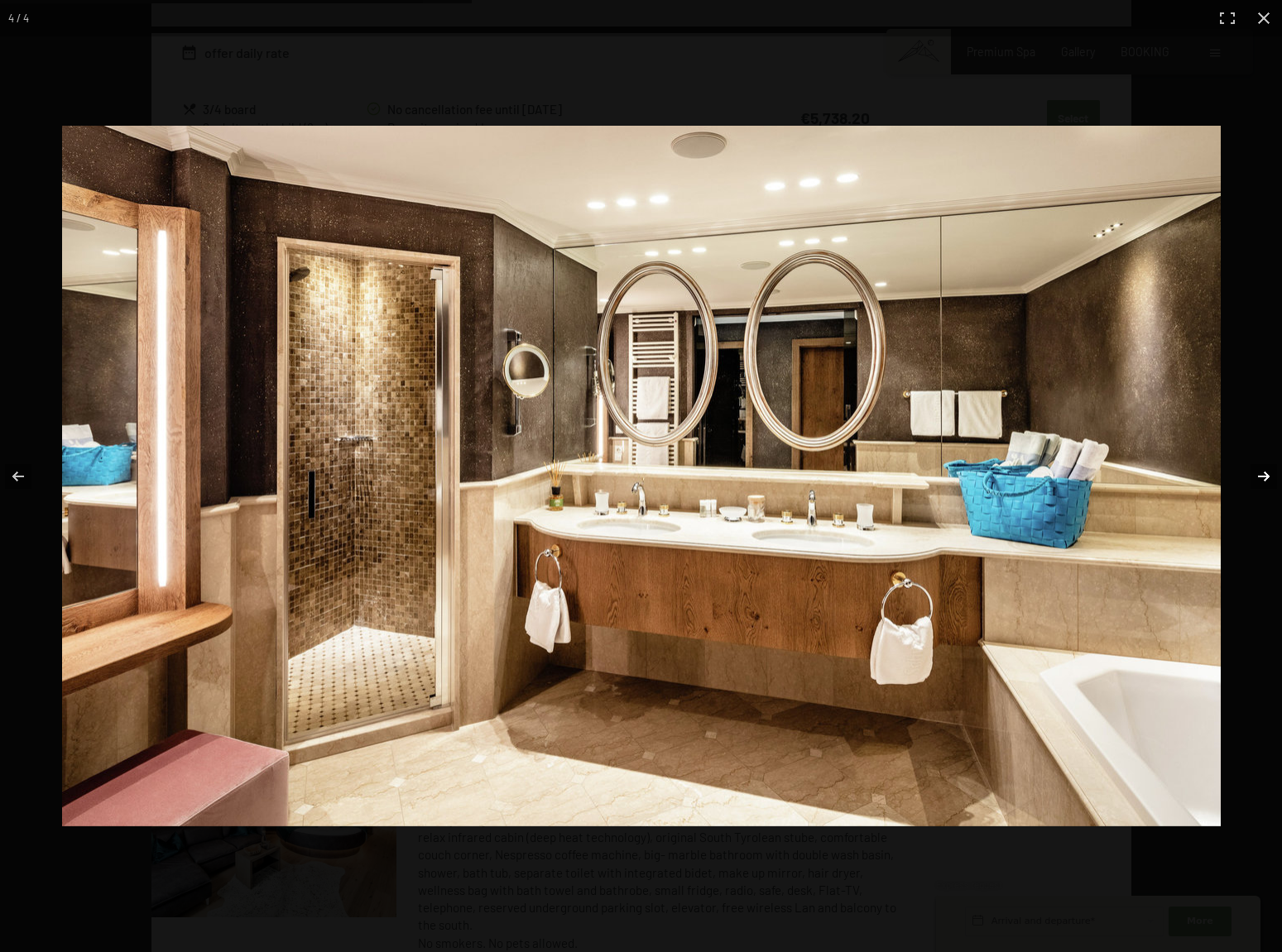
click at [1266, 473] on button "button" at bounding box center [1253, 476] width 58 height 83
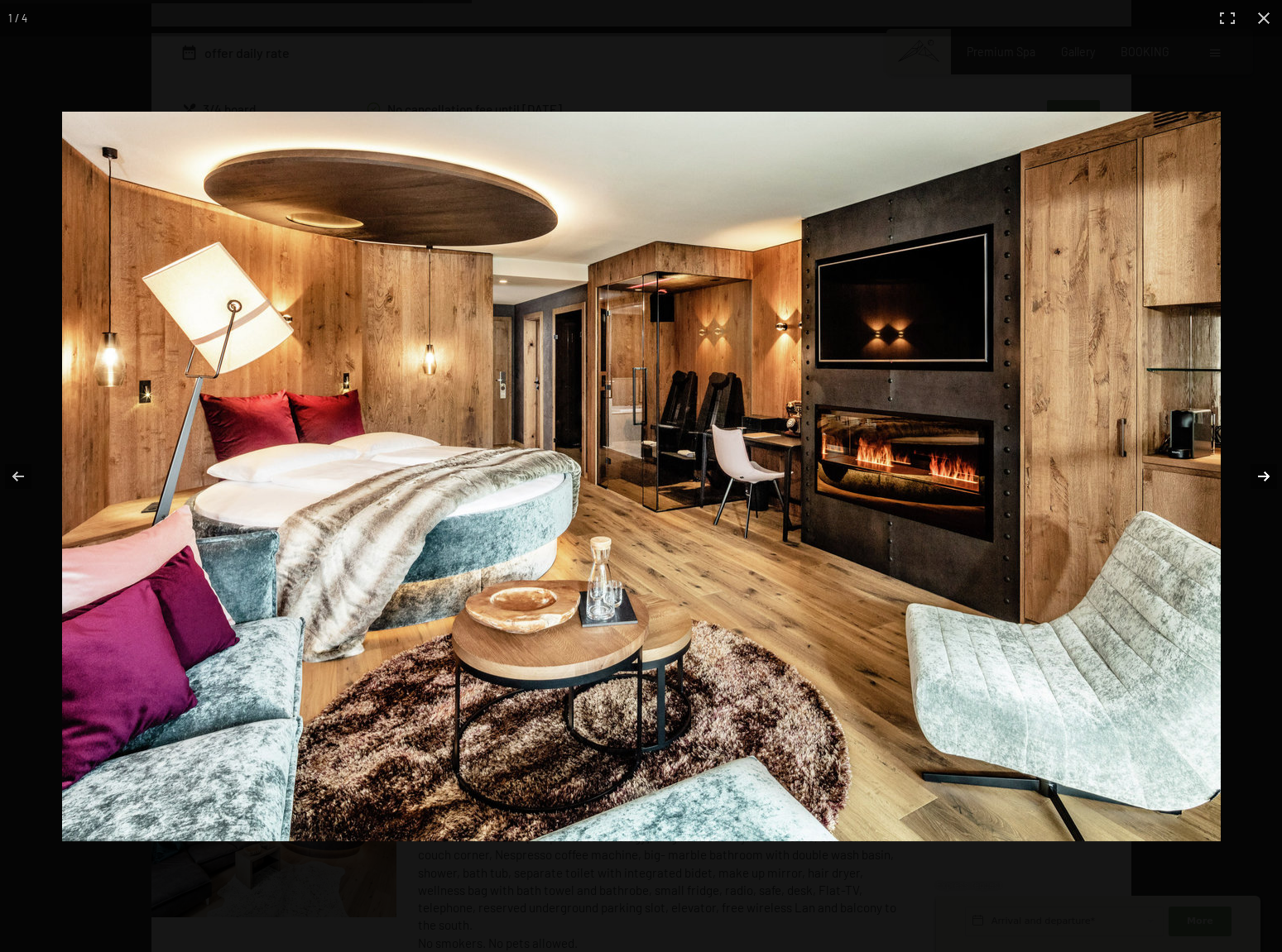
click at [1253, 471] on button "button" at bounding box center [1253, 476] width 58 height 83
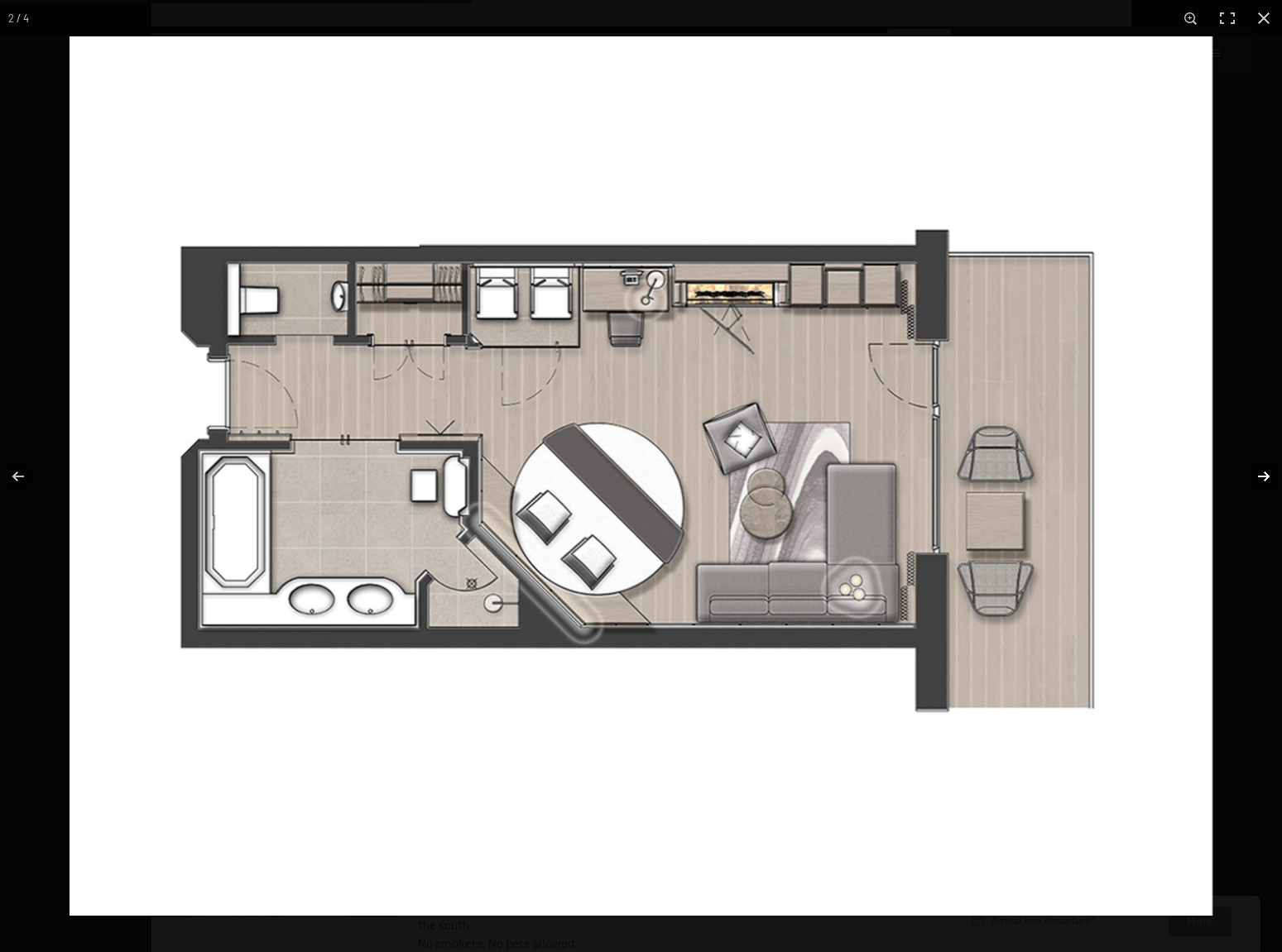
click at [1253, 471] on button "button" at bounding box center [1253, 476] width 58 height 83
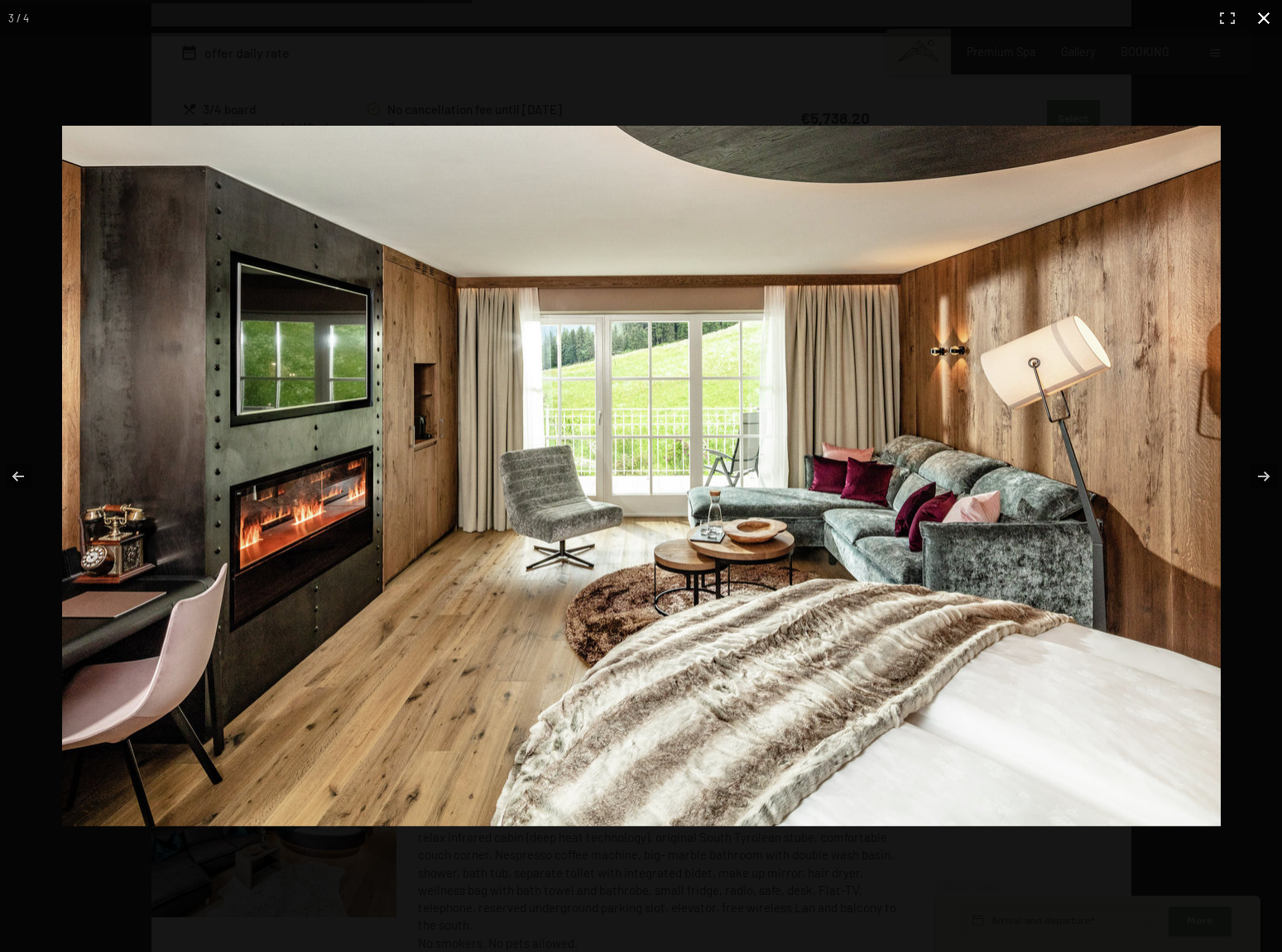
click at [1256, 16] on button "button" at bounding box center [1263, 18] width 36 height 36
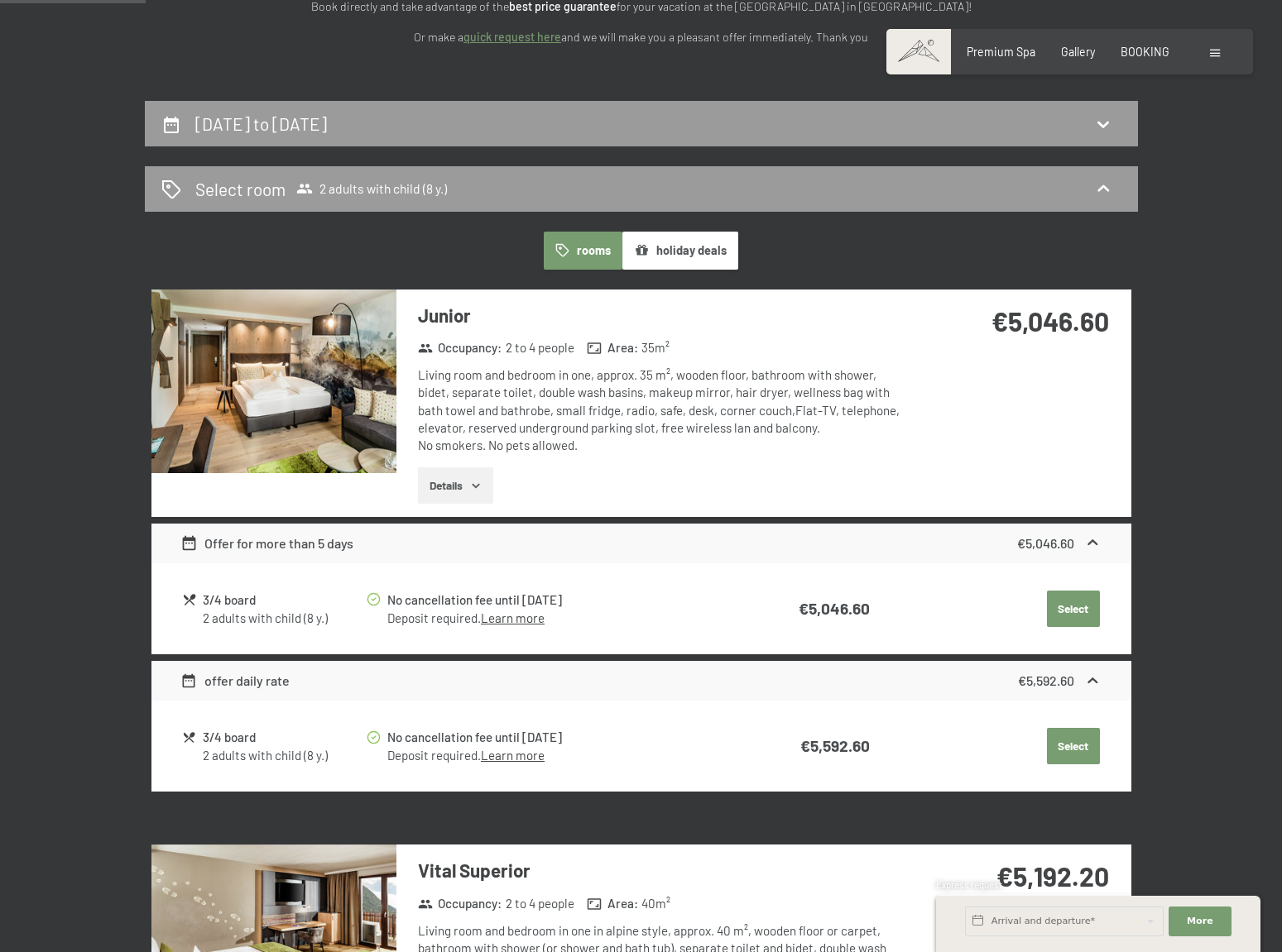
scroll to position [459, 0]
